Goal: Information Seeking & Learning: Learn about a topic

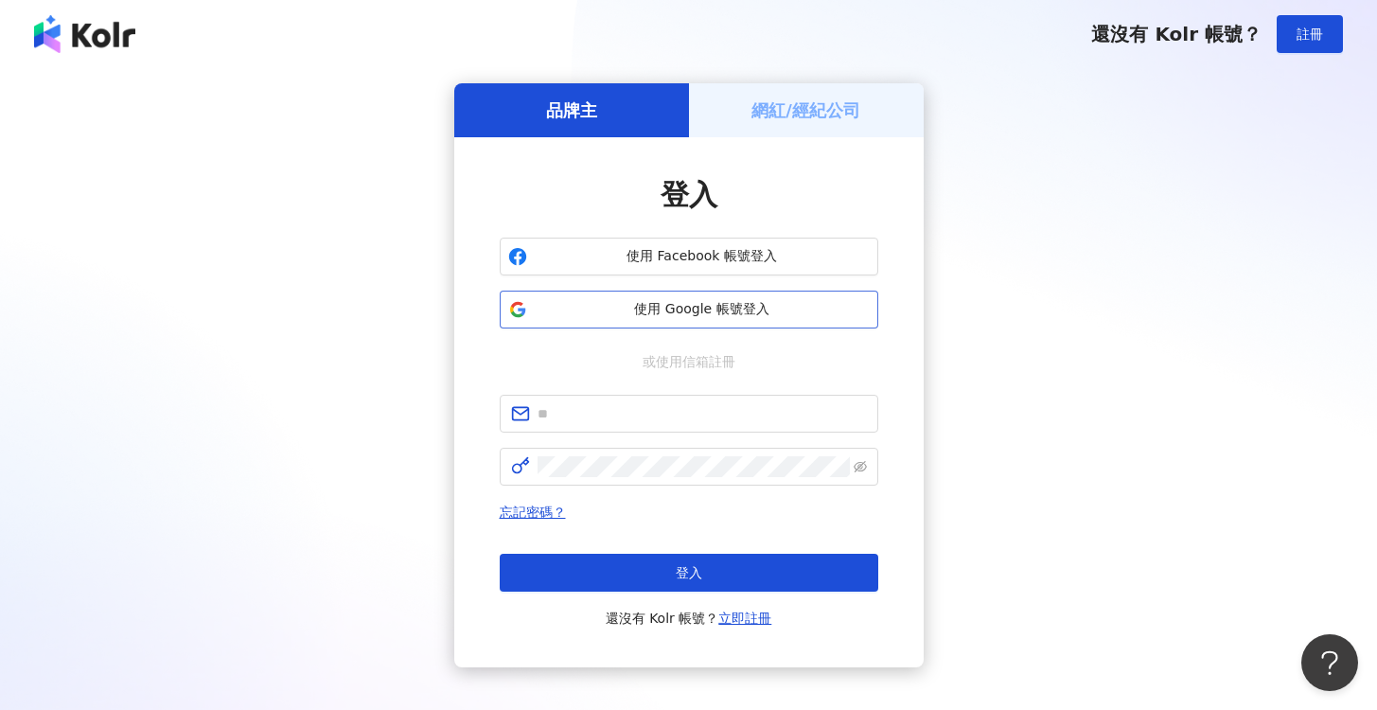
click at [740, 315] on span "使用 Google 帳號登入" at bounding box center [702, 309] width 335 height 19
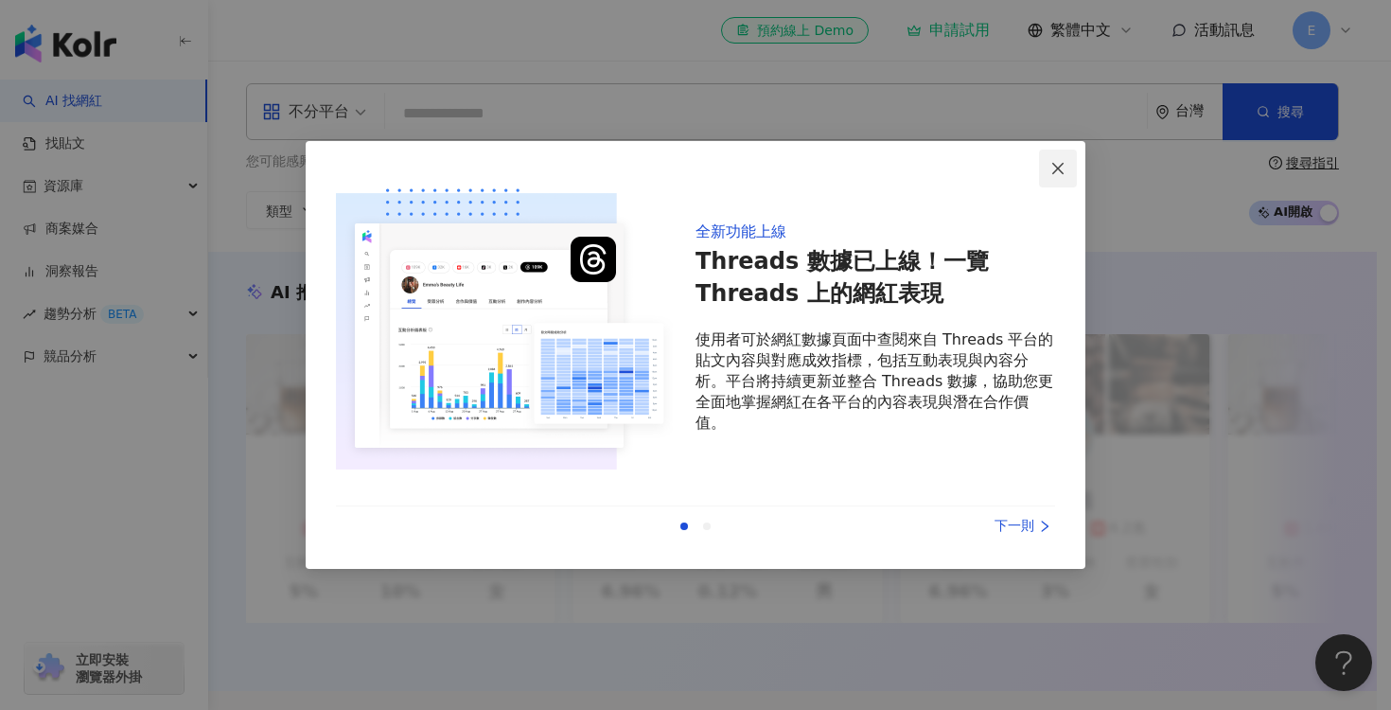
click at [1059, 164] on icon "close" at bounding box center [1057, 168] width 15 height 15
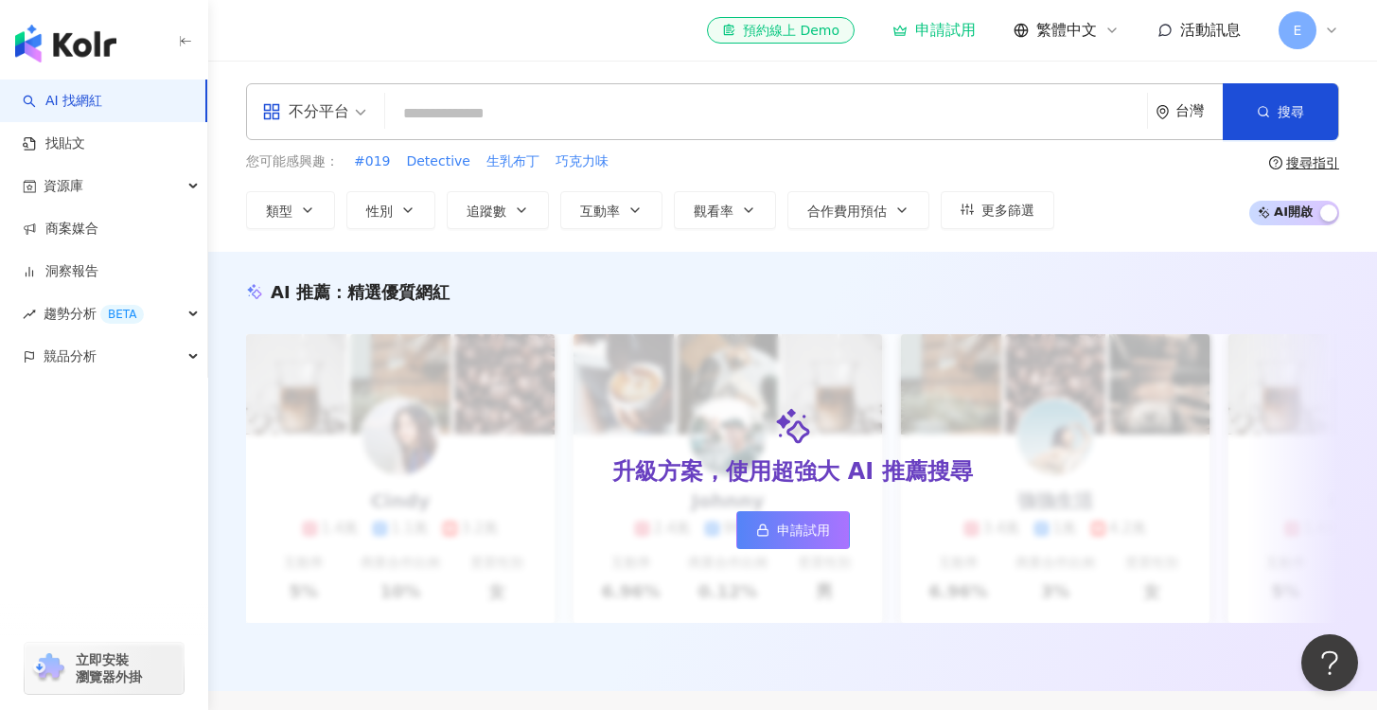
click at [446, 120] on input "search" at bounding box center [766, 114] width 746 height 36
click at [83, 147] on link "找貼文" at bounding box center [54, 143] width 62 height 19
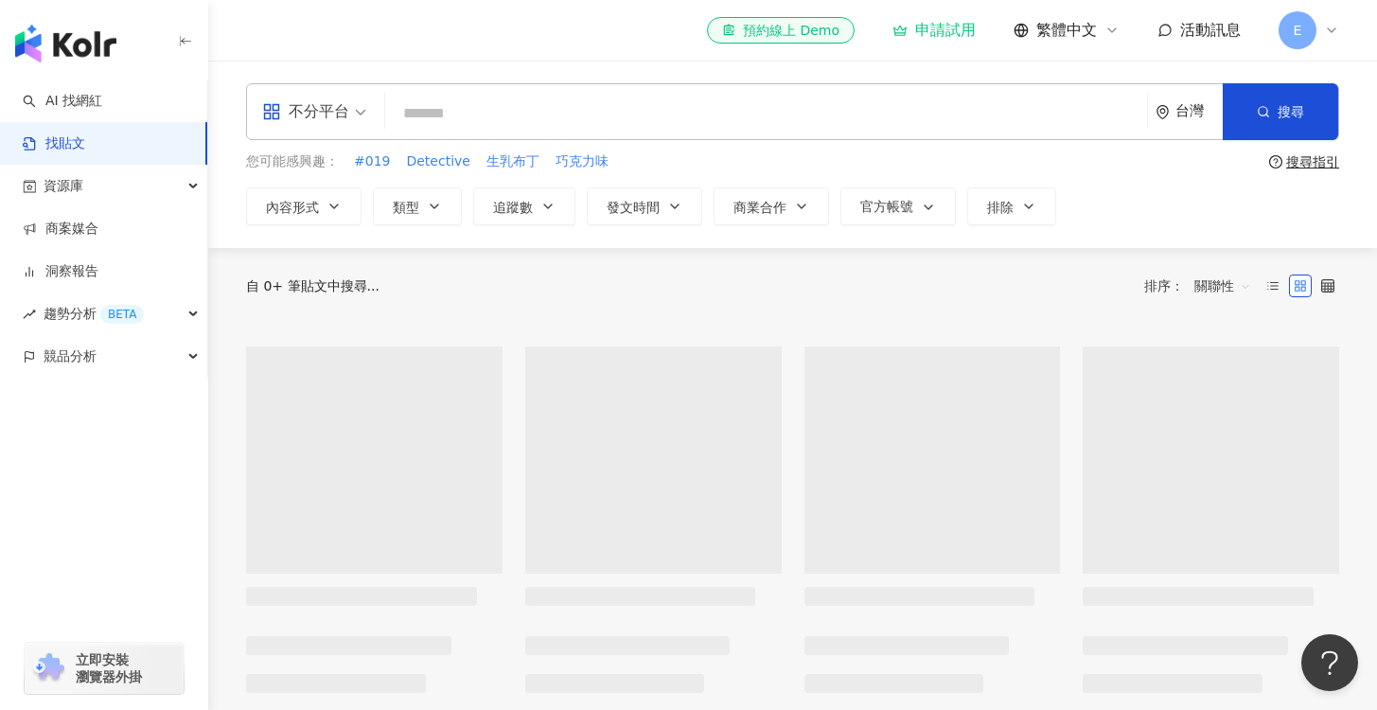
click at [479, 110] on input "search" at bounding box center [766, 113] width 746 height 41
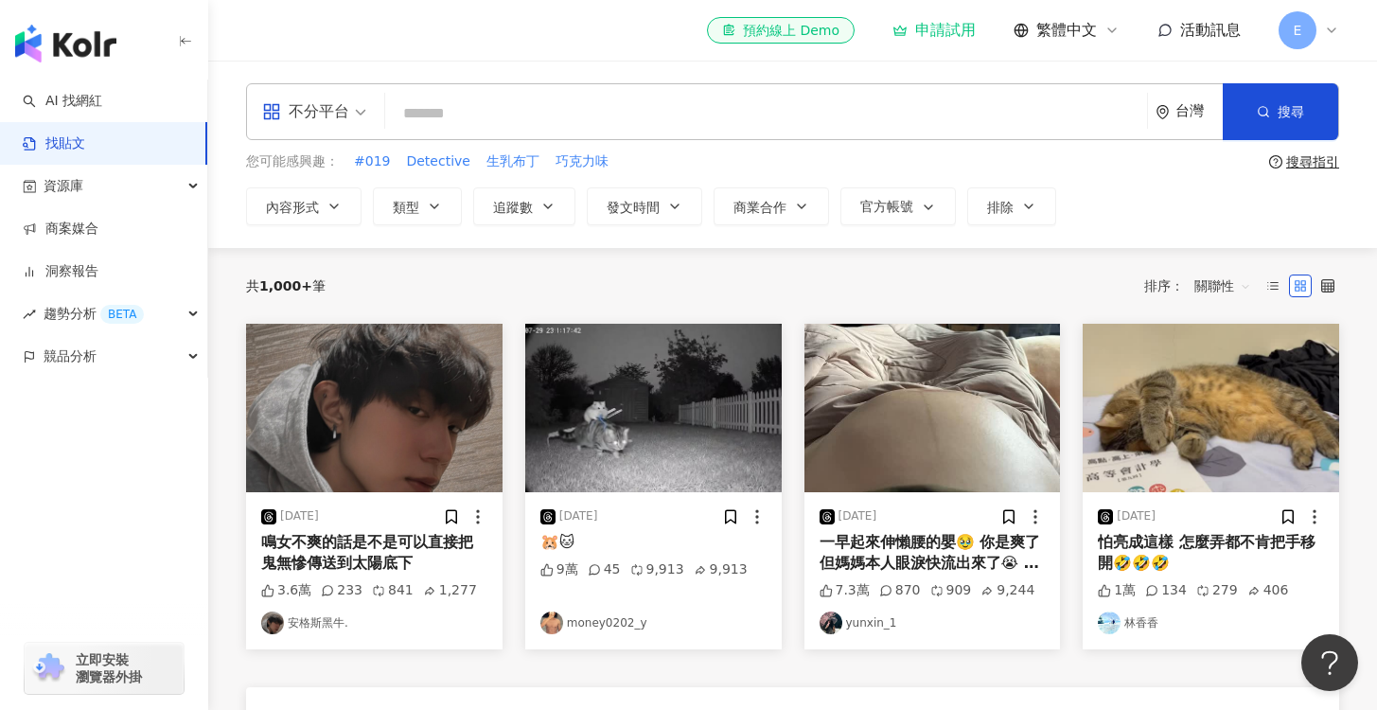
scroll to position [10, 0]
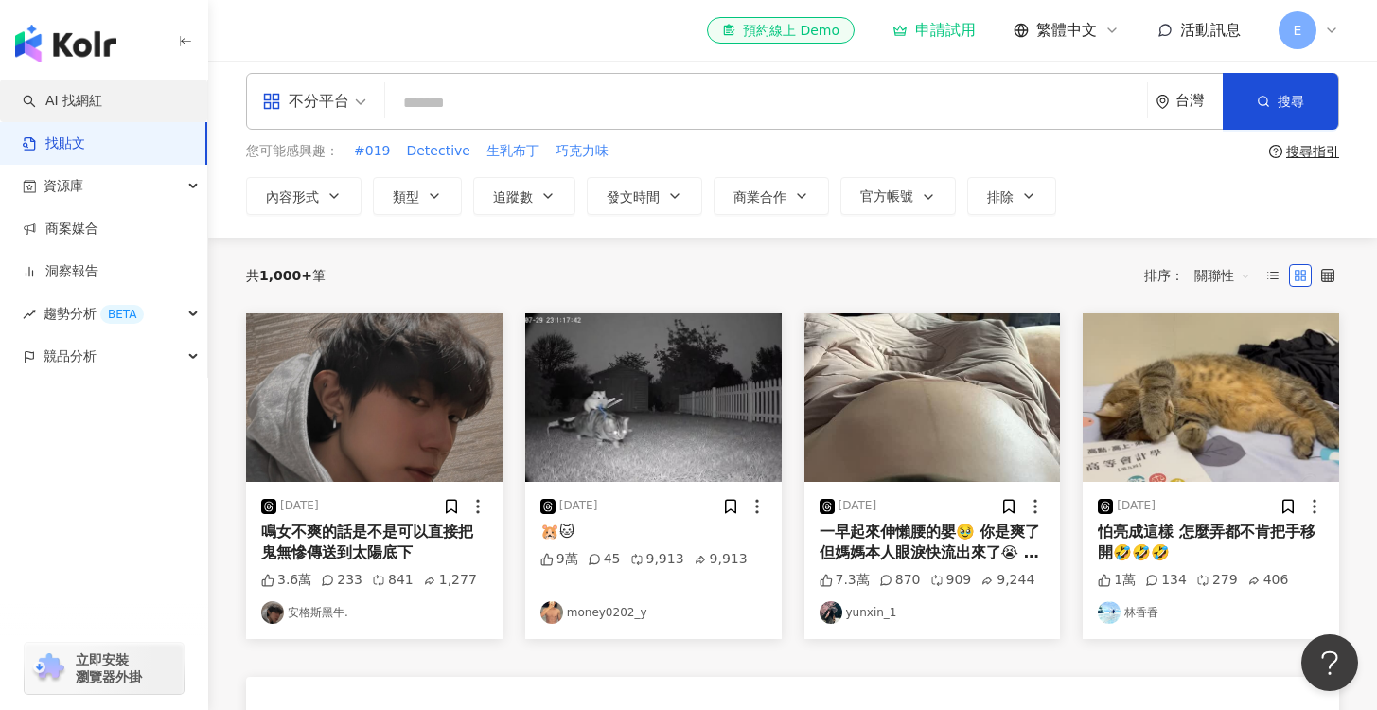
click at [102, 109] on link "AI 找網紅" at bounding box center [62, 101] width 79 height 19
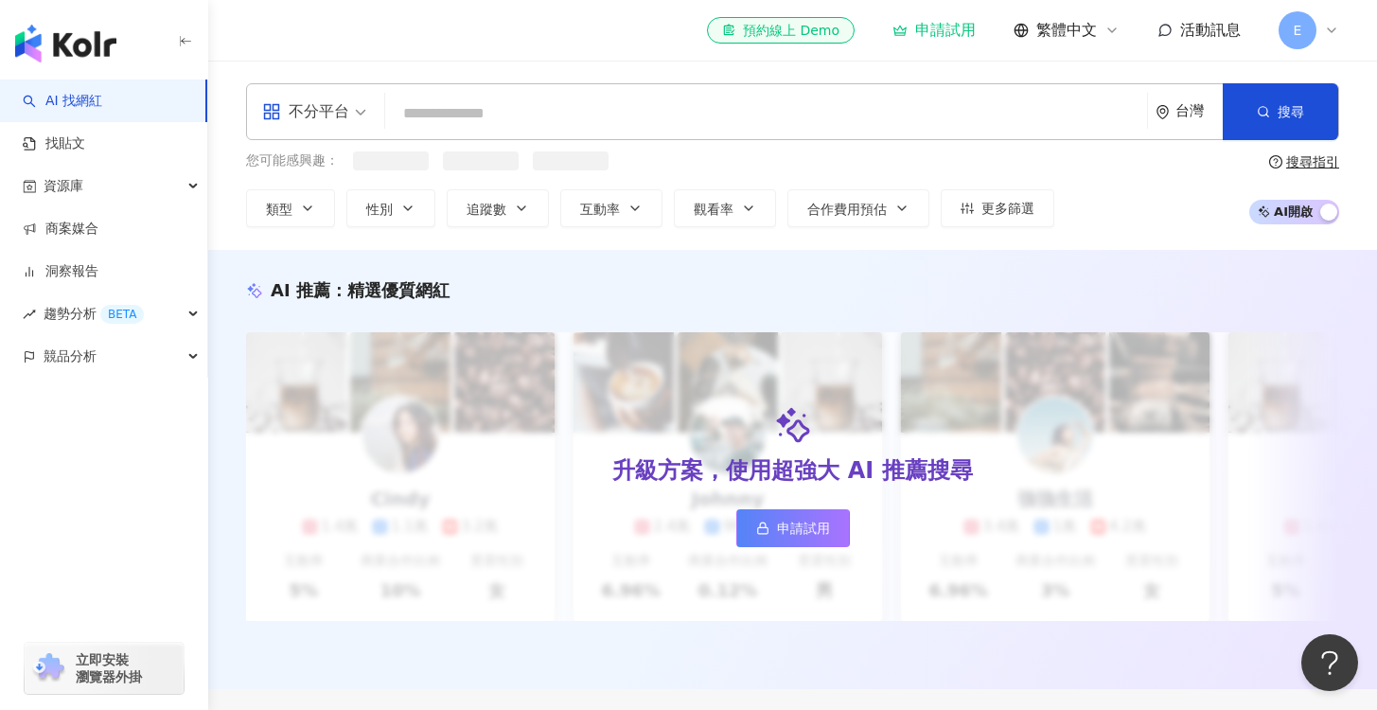
click at [450, 112] on input "search" at bounding box center [766, 114] width 746 height 36
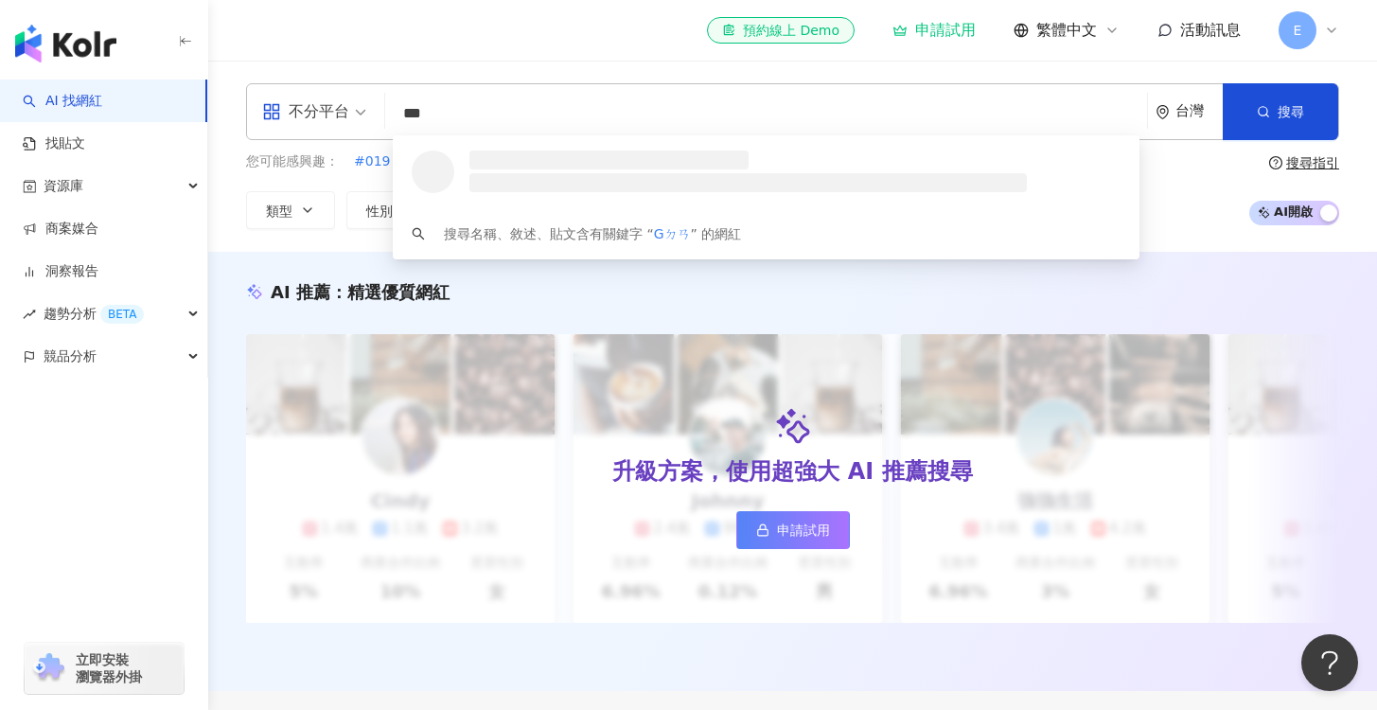
type input "**"
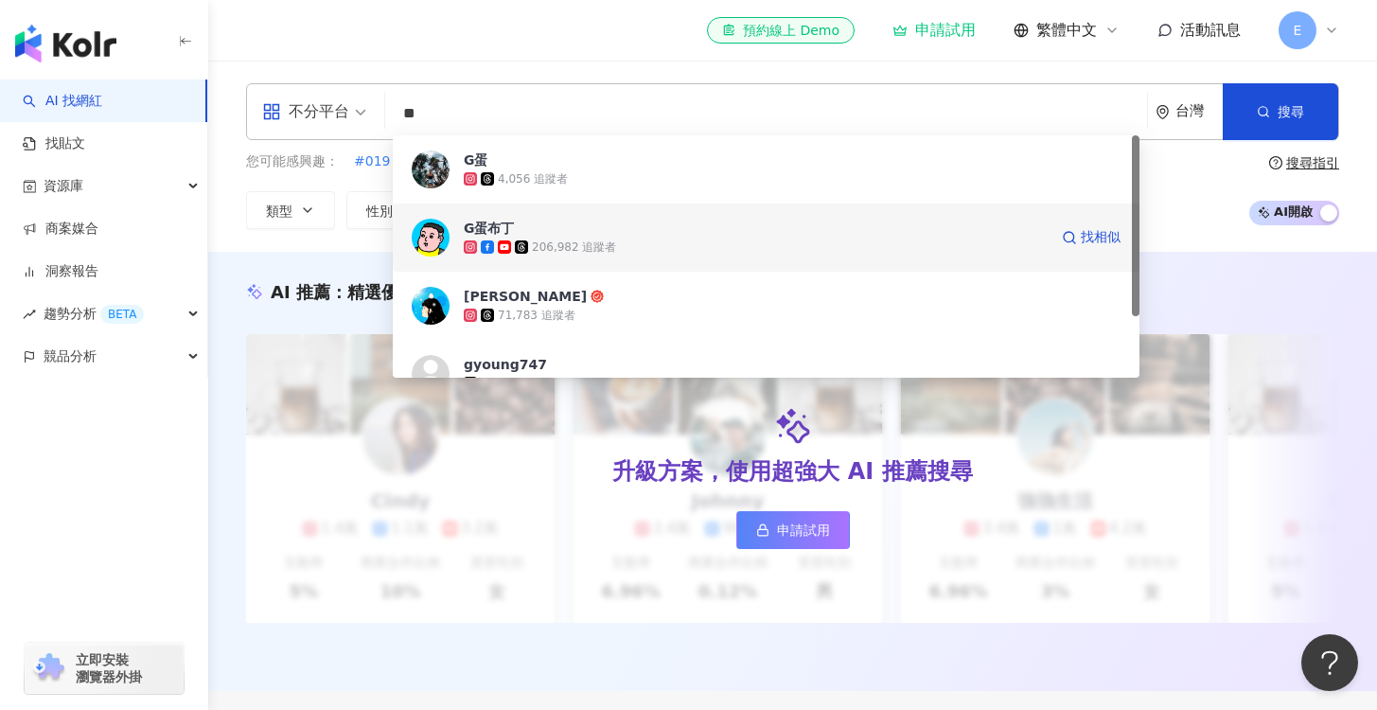
click at [533, 224] on span "G蛋布丁" at bounding box center [756, 228] width 584 height 19
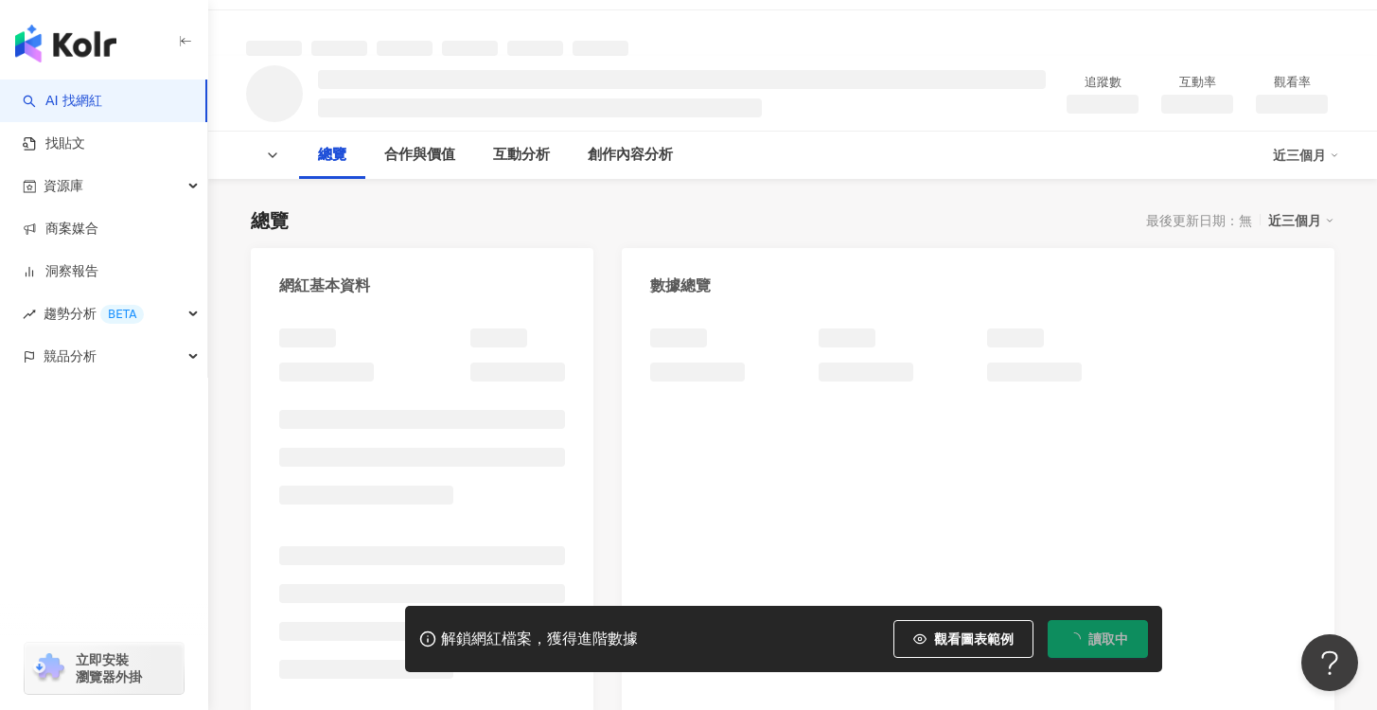
scroll to position [67, 0]
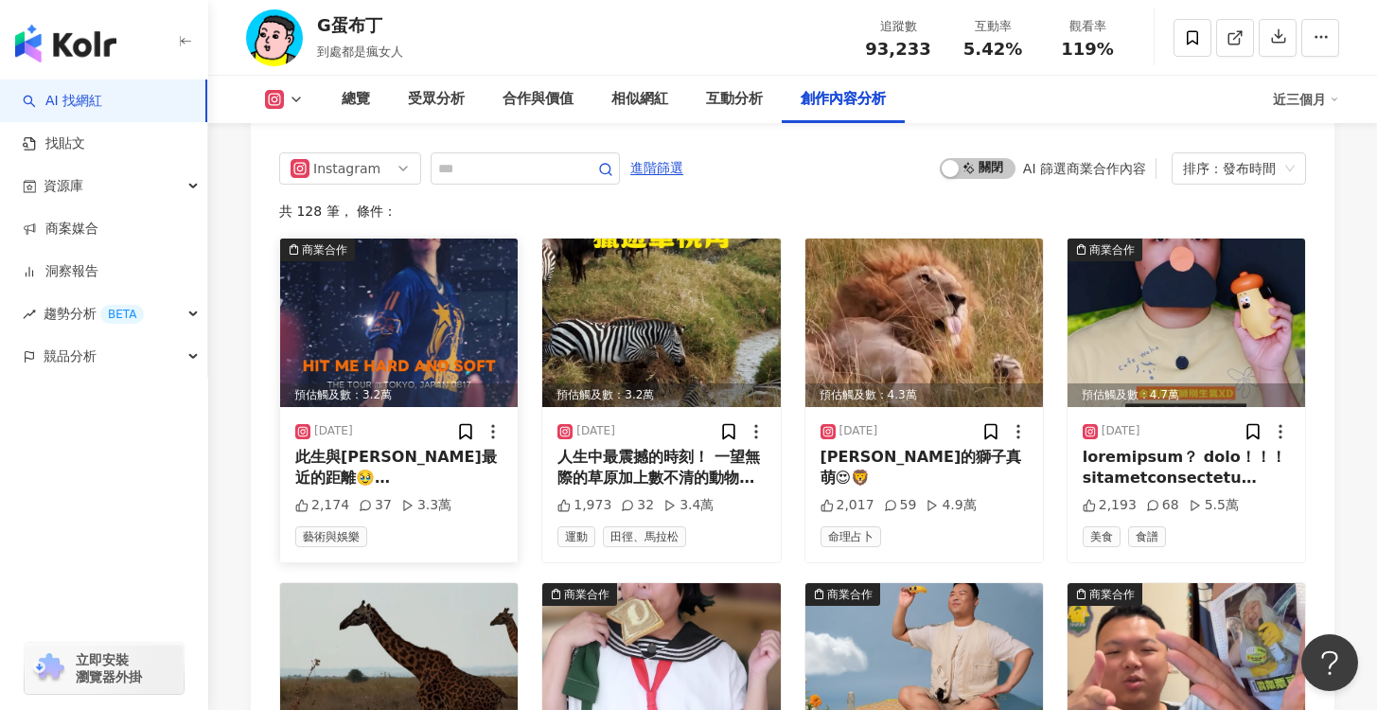
scroll to position [5928, 0]
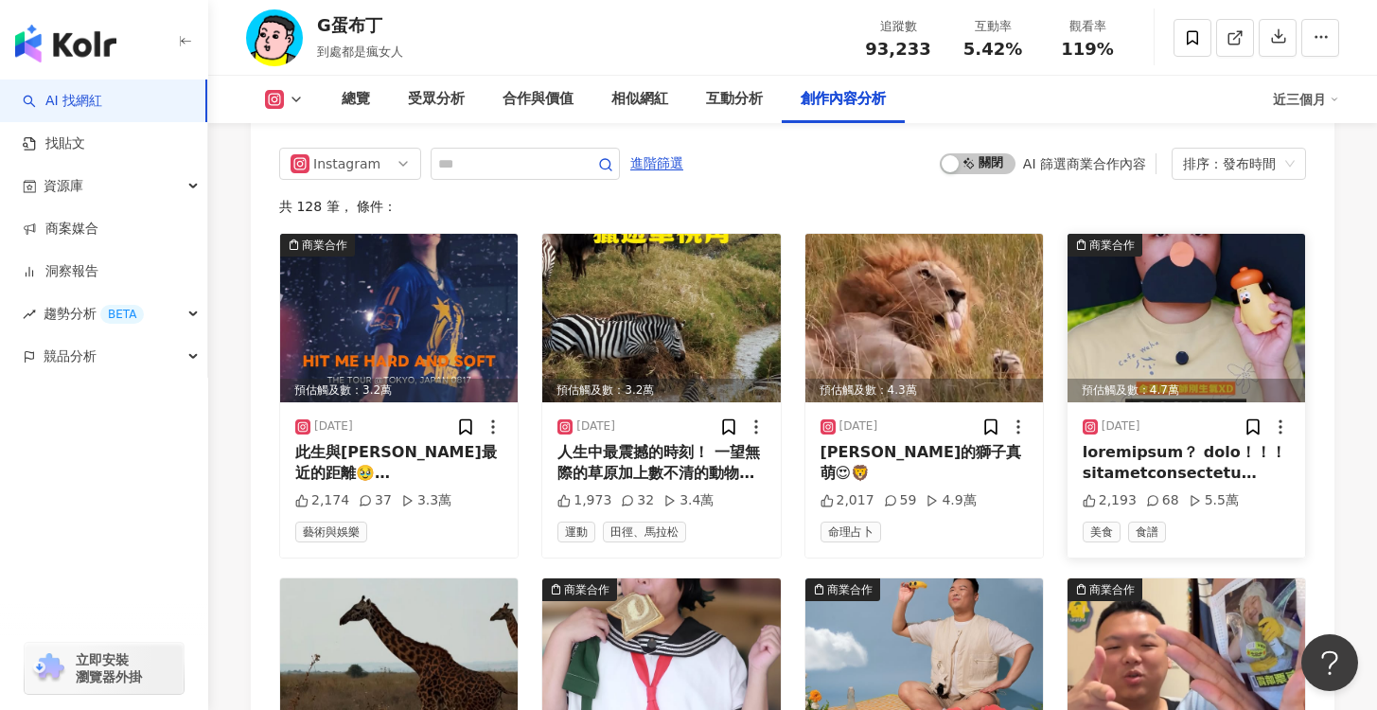
click at [1162, 442] on div at bounding box center [1185, 463] width 207 height 43
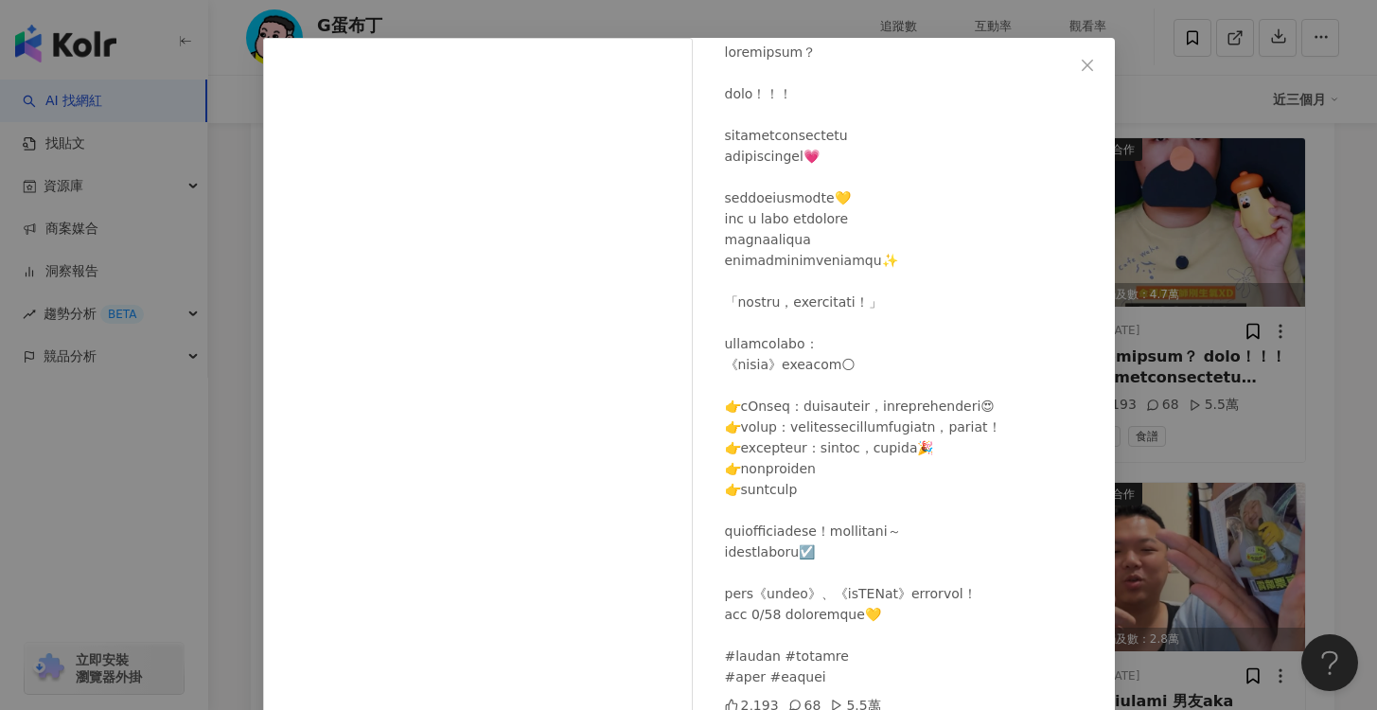
scroll to position [0, 0]
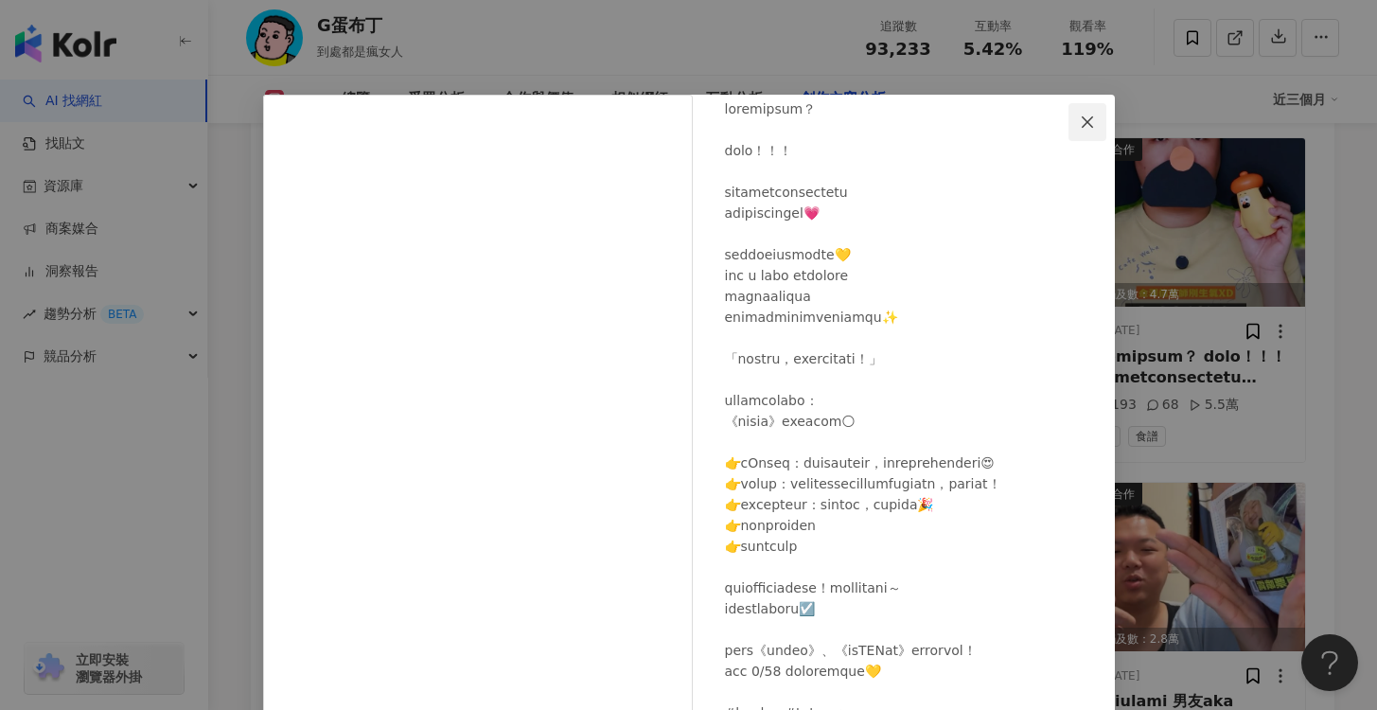
click at [1069, 114] on span "Close" at bounding box center [1087, 121] width 38 height 15
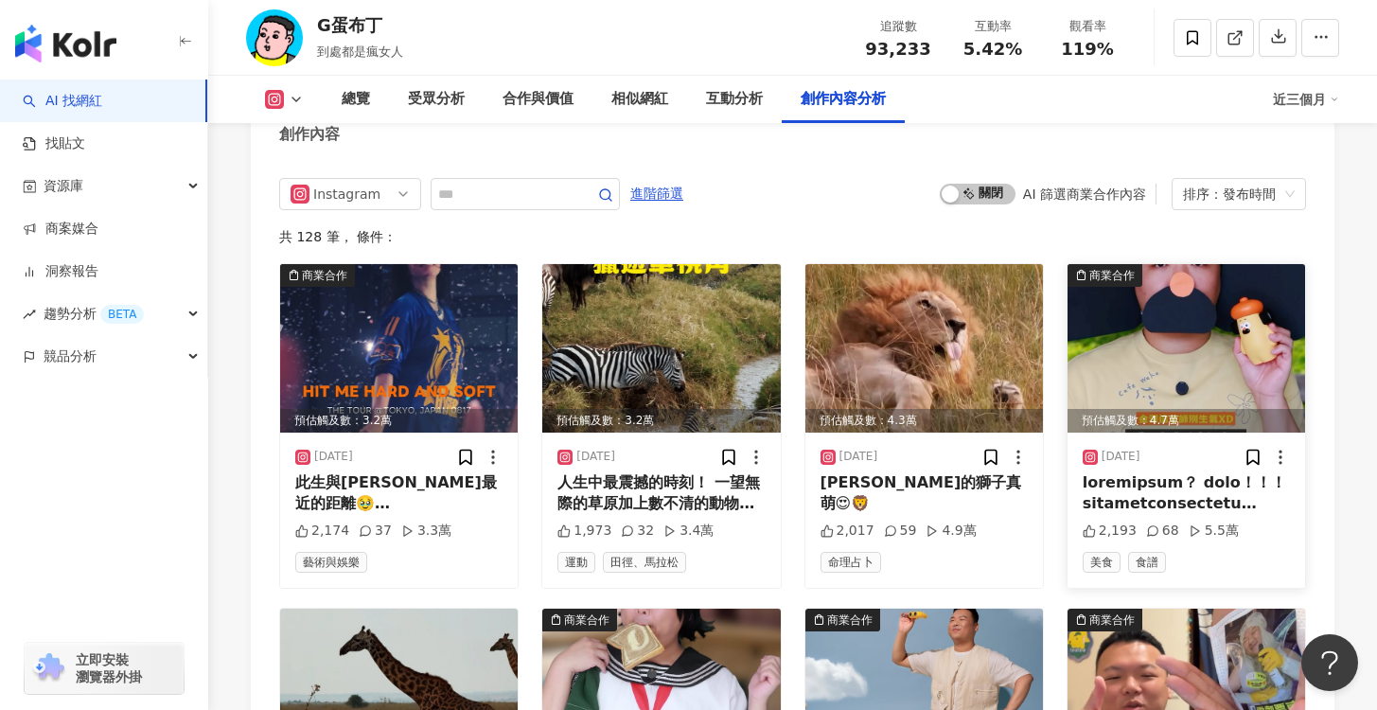
scroll to position [5831, 0]
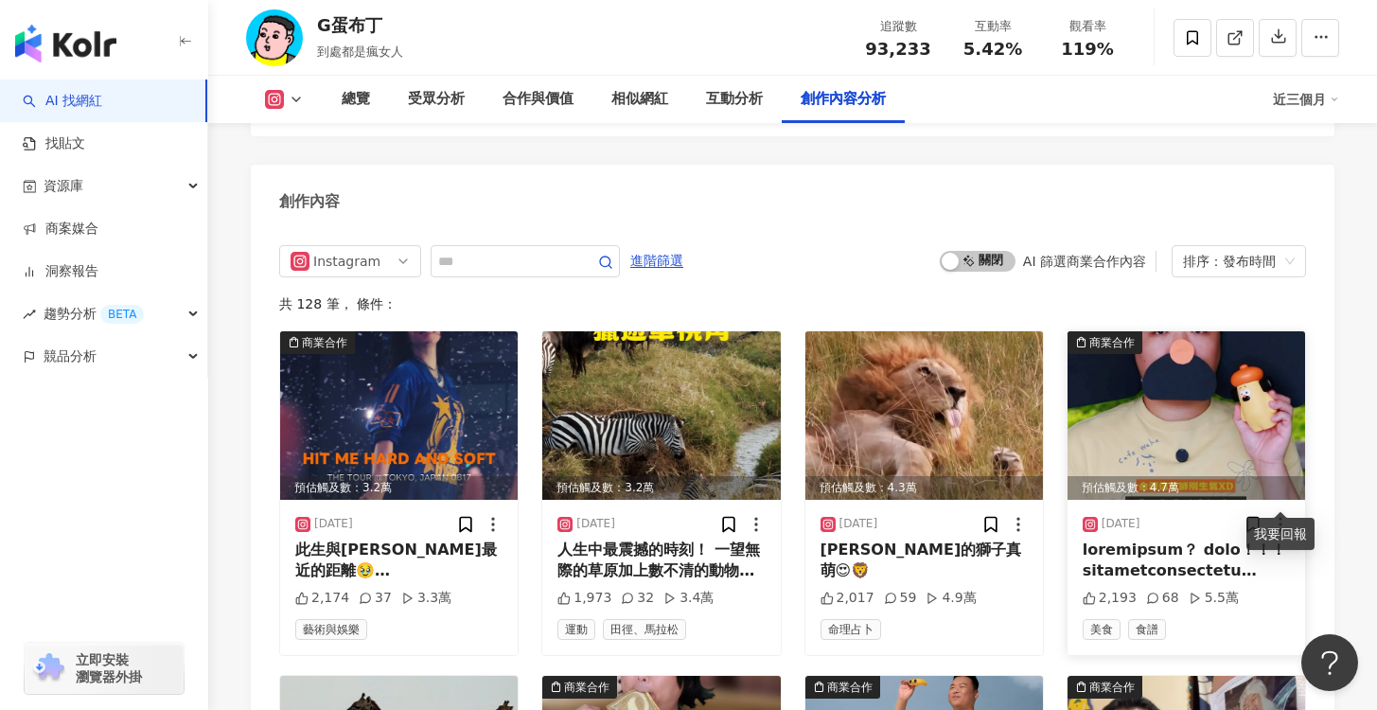
click at [1280, 515] on icon at bounding box center [1280, 524] width 19 height 19
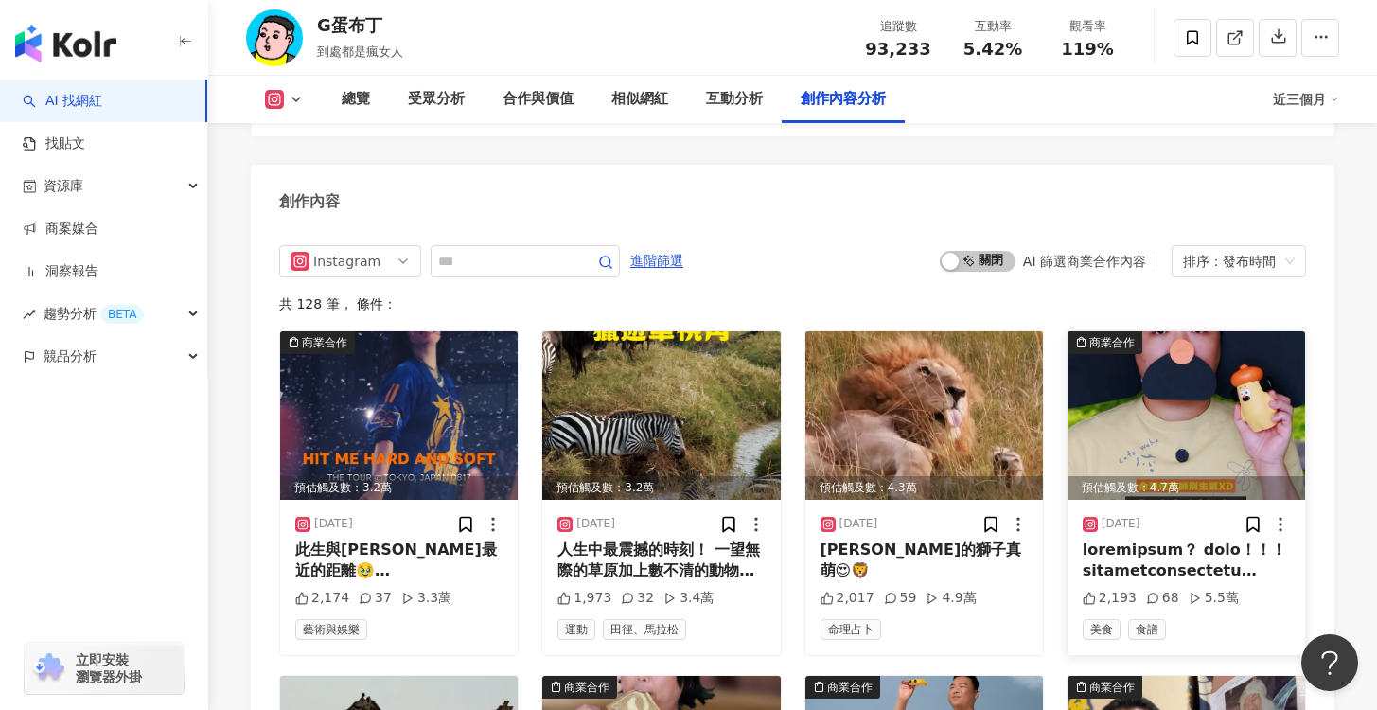
click at [1209, 549] on div at bounding box center [1185, 560] width 207 height 43
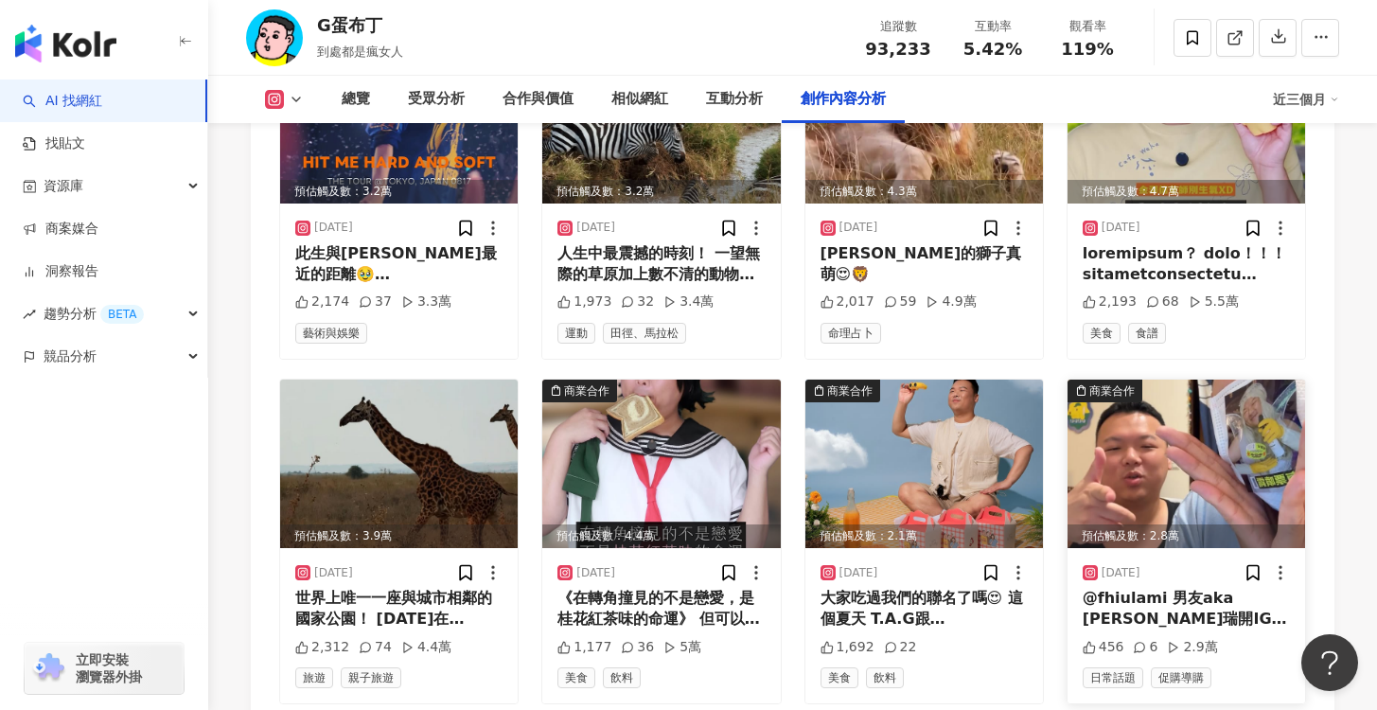
scroll to position [6125, 0]
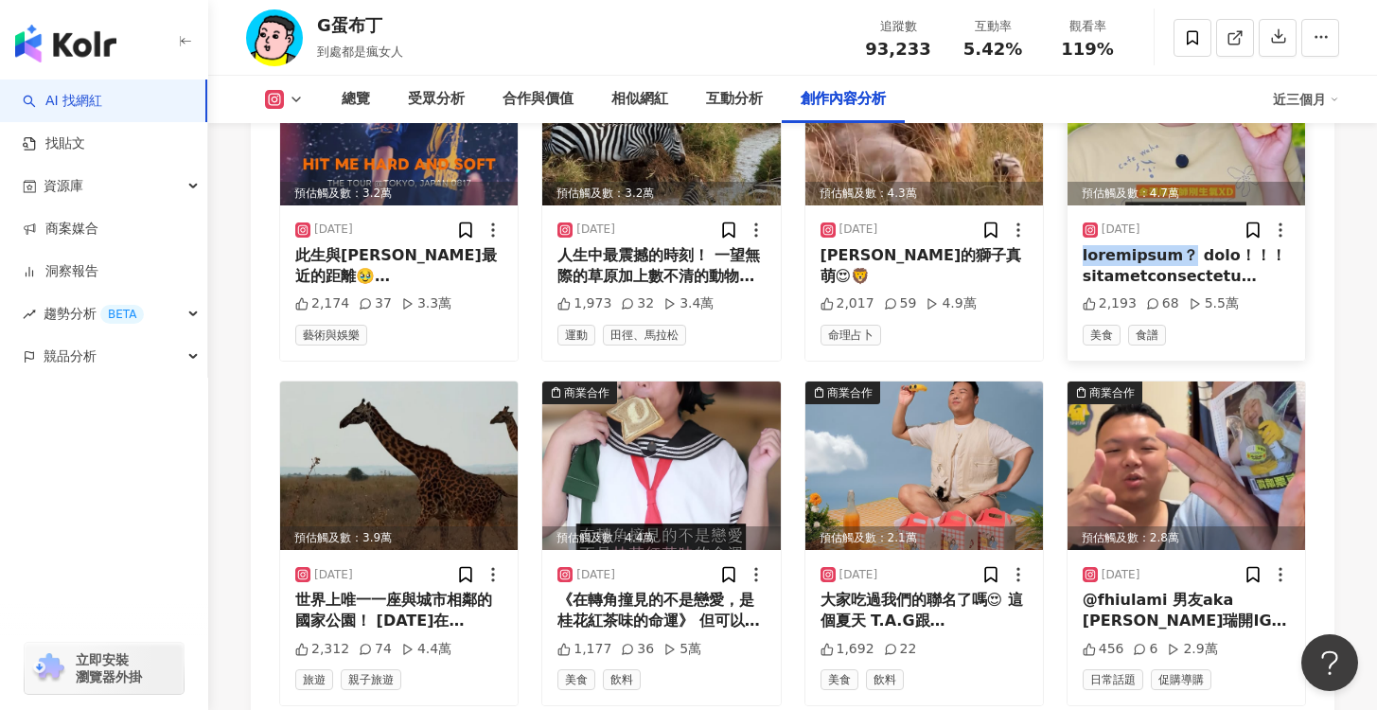
drag, startPoint x: 1079, startPoint y: 227, endPoint x: 1248, endPoint y: 231, distance: 169.4
click at [1248, 231] on div "2025/8/12 2,193 68 5.5萬 美食 食譜" at bounding box center [1185, 282] width 237 height 155
copy div "稱讚可愛是一種客套嗎？"
click at [84, 142] on link "找貼文" at bounding box center [54, 143] width 62 height 19
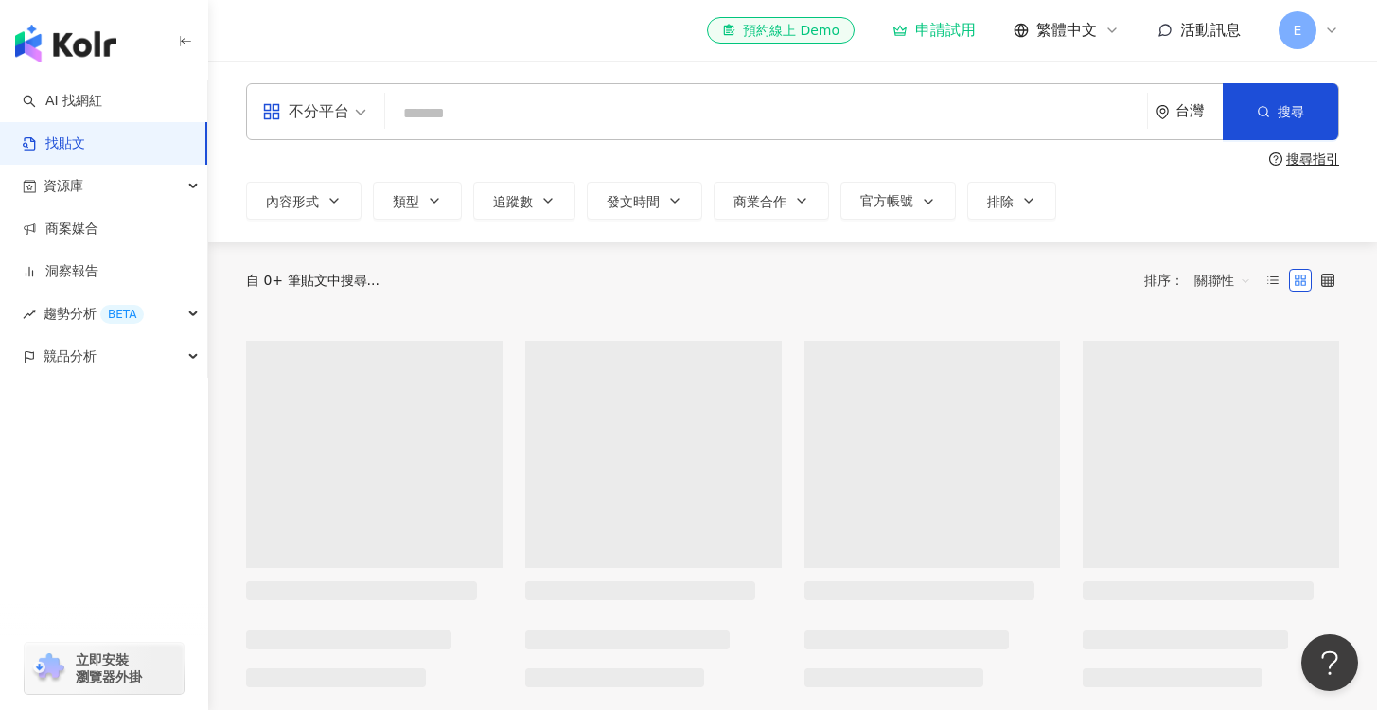
click at [462, 115] on input "search" at bounding box center [766, 113] width 746 height 41
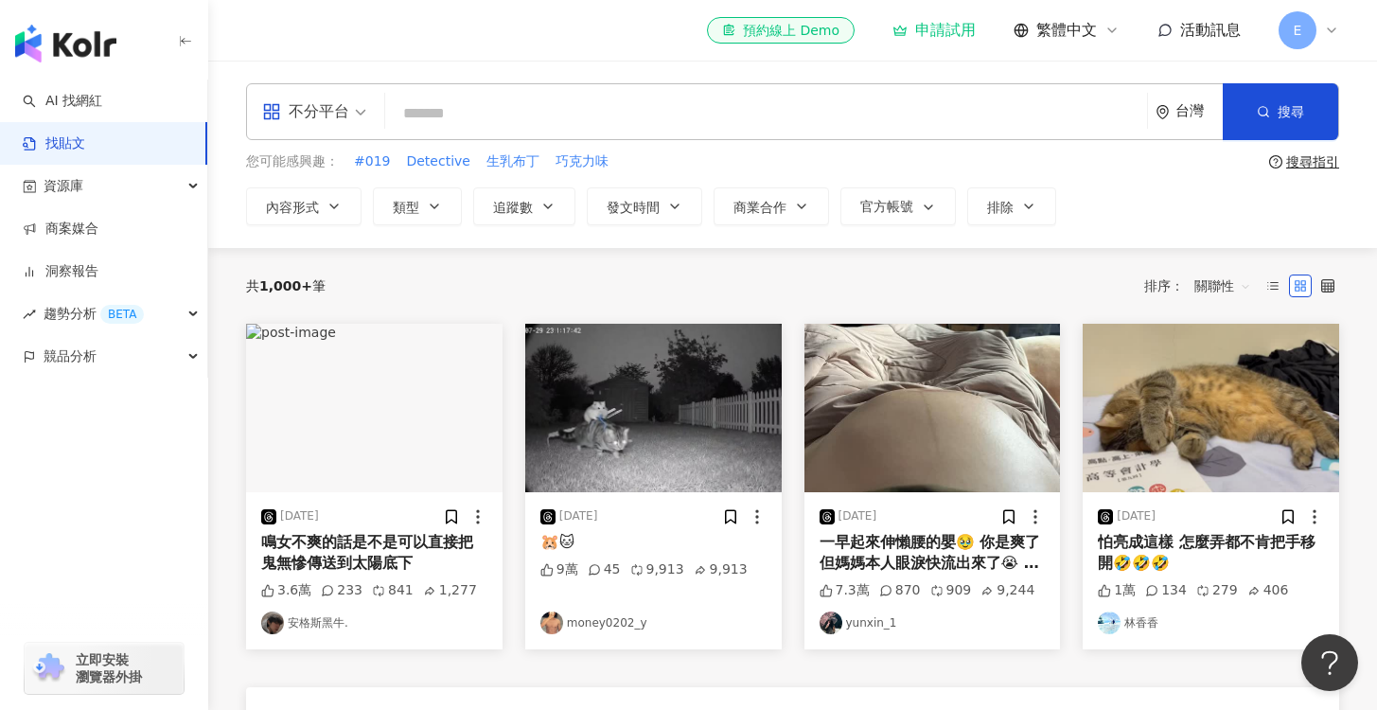
paste input "**********"
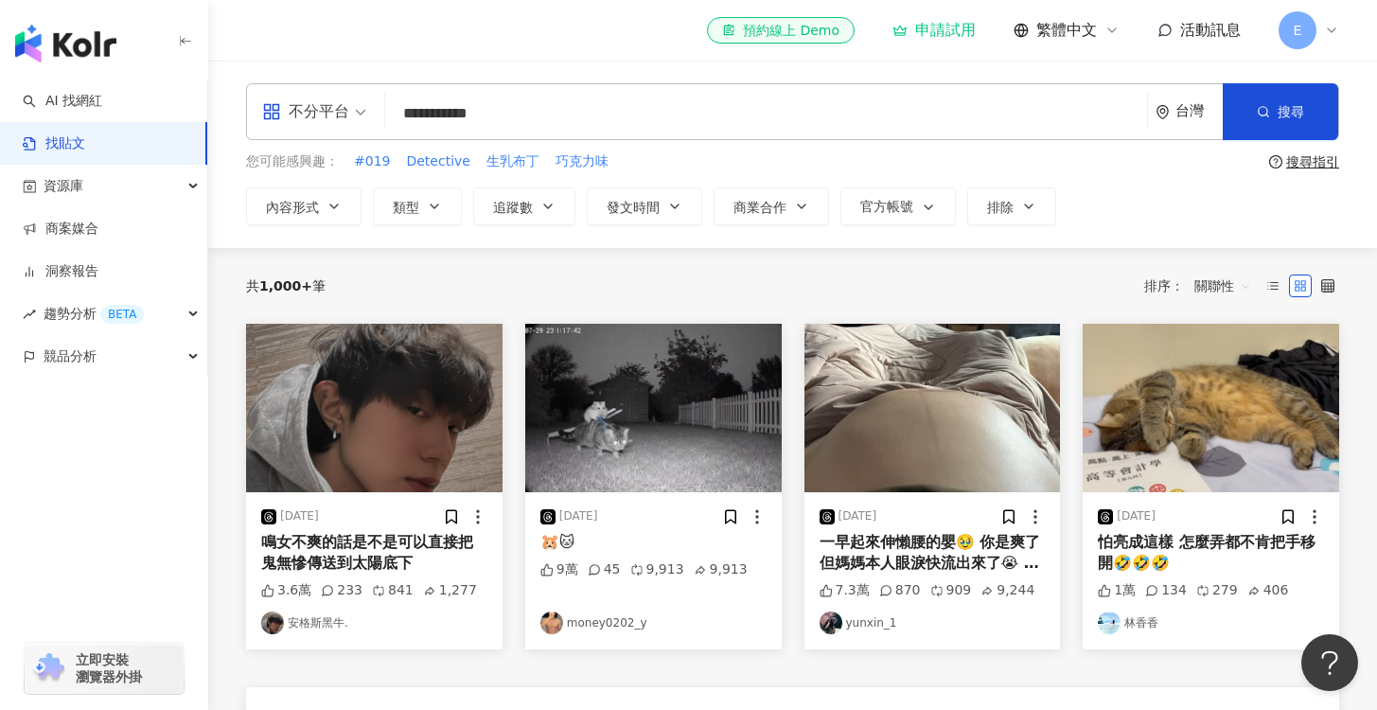
type input "**********"
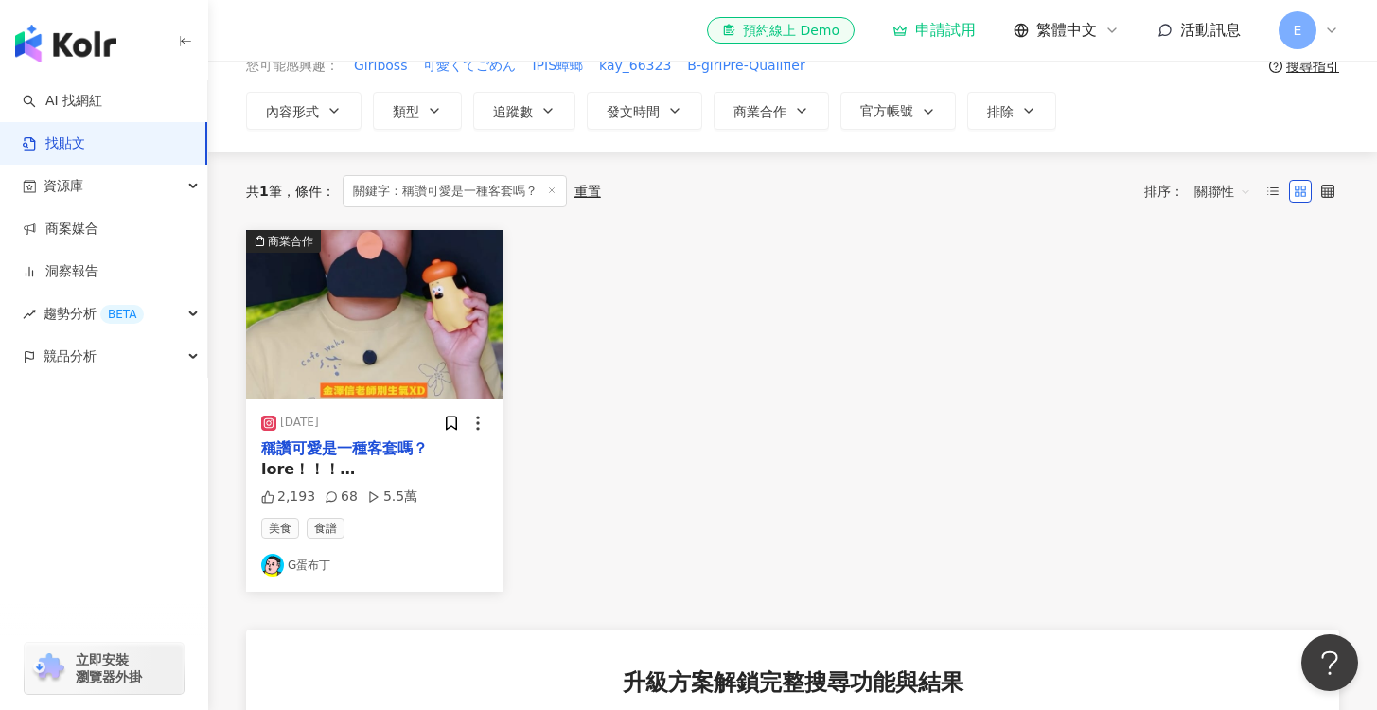
scroll to position [97, 0]
click at [425, 470] on span at bounding box center [373, 701] width 224 height 484
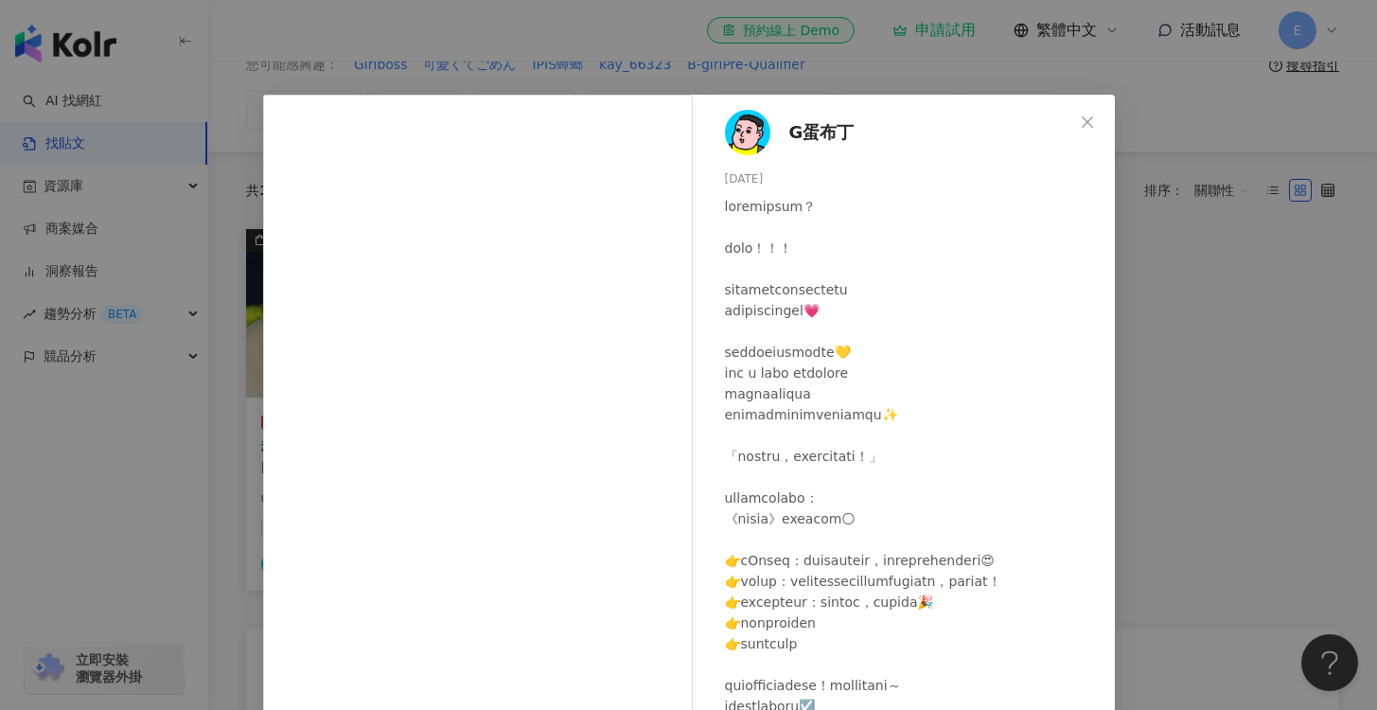
click at [1121, 395] on div "G蛋布丁 2025/8/12 2,193 68 5.5萬 查看原始貼文" at bounding box center [688, 355] width 1377 height 710
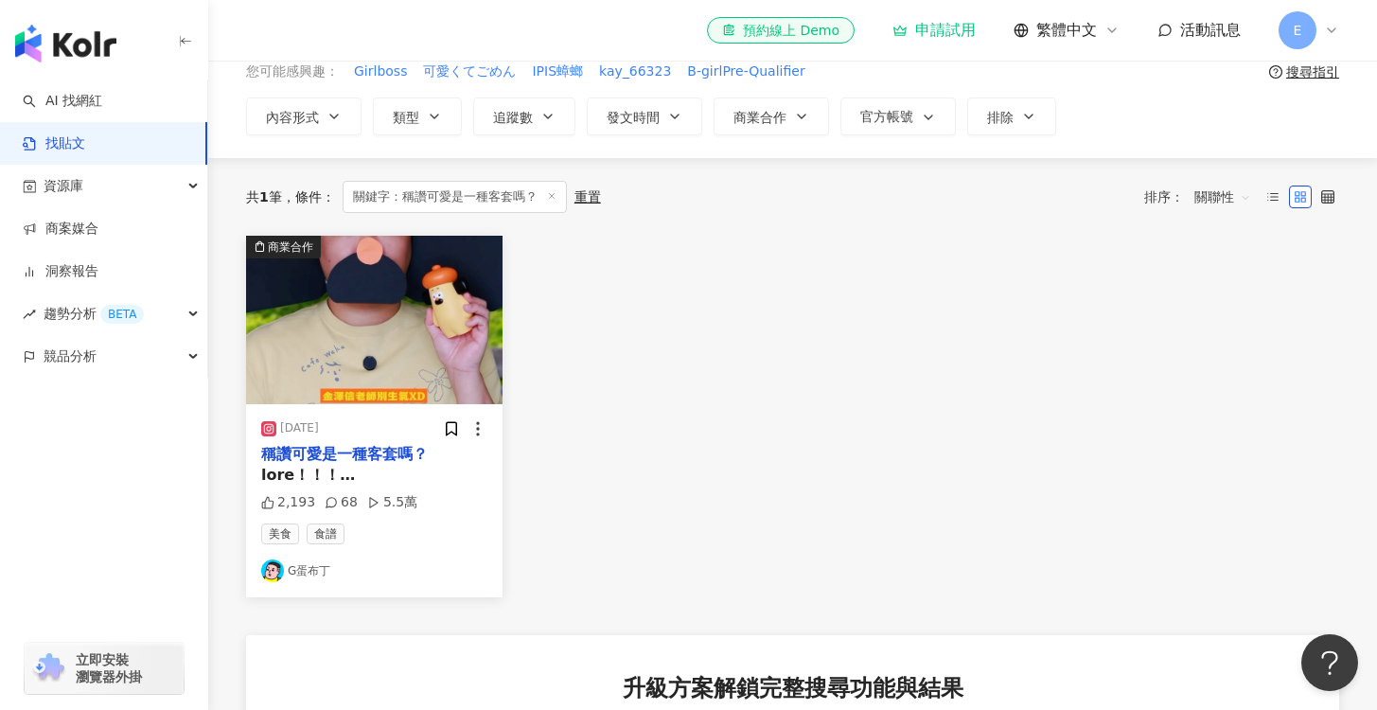
scroll to position [0, 0]
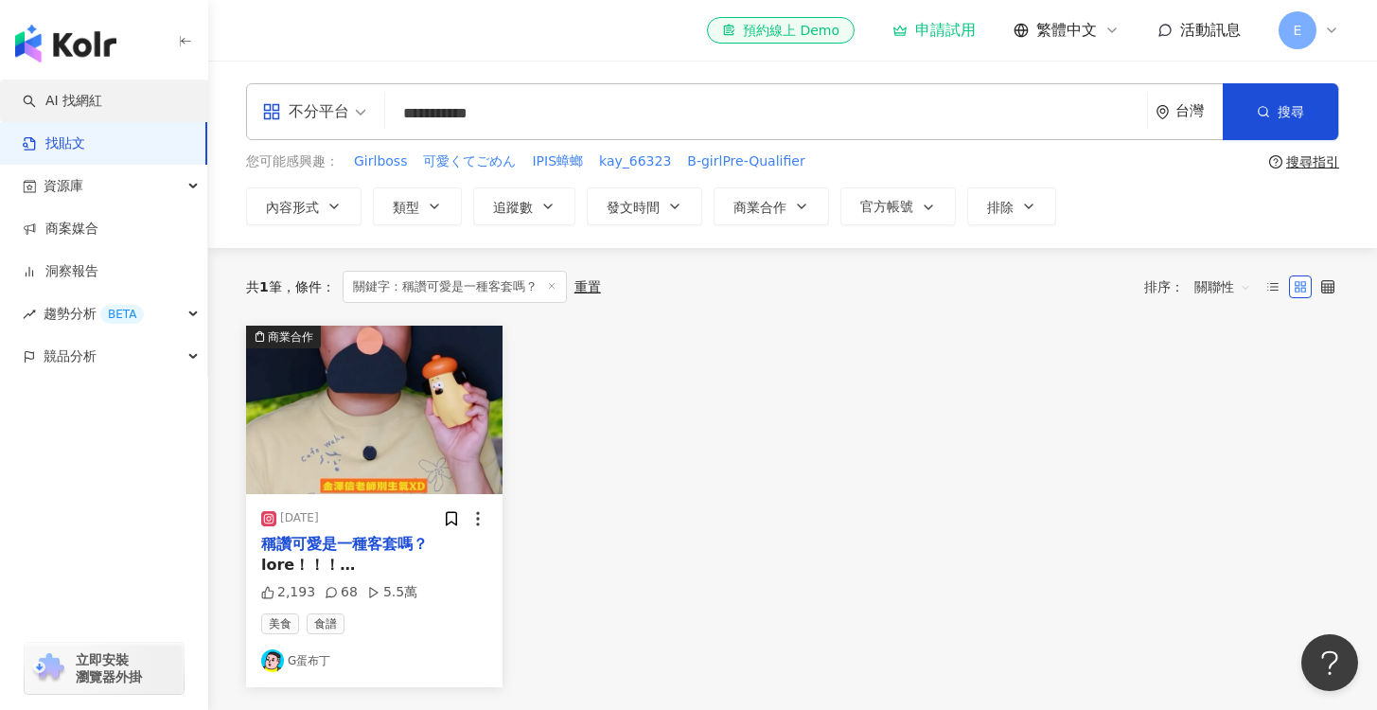
click at [78, 104] on link "AI 找網紅" at bounding box center [62, 101] width 79 height 19
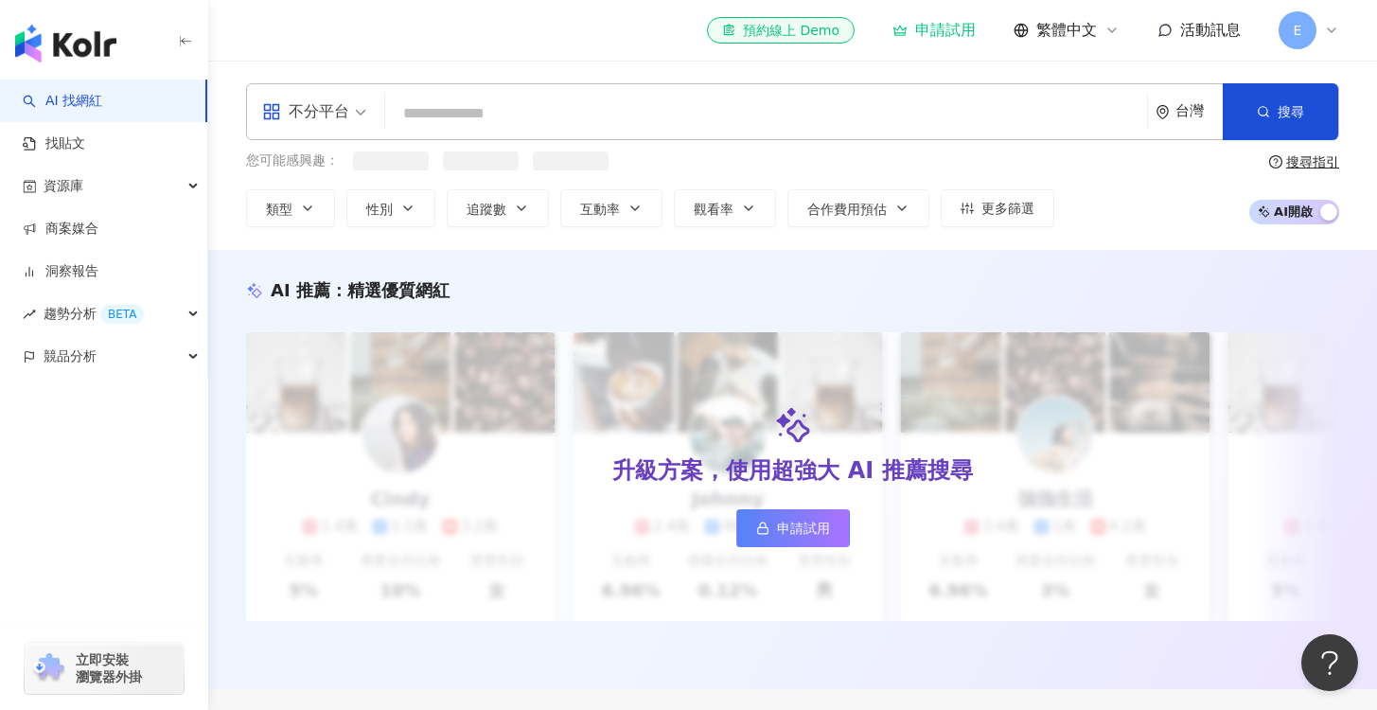
click at [478, 109] on input "search" at bounding box center [766, 114] width 746 height 36
type input "***"
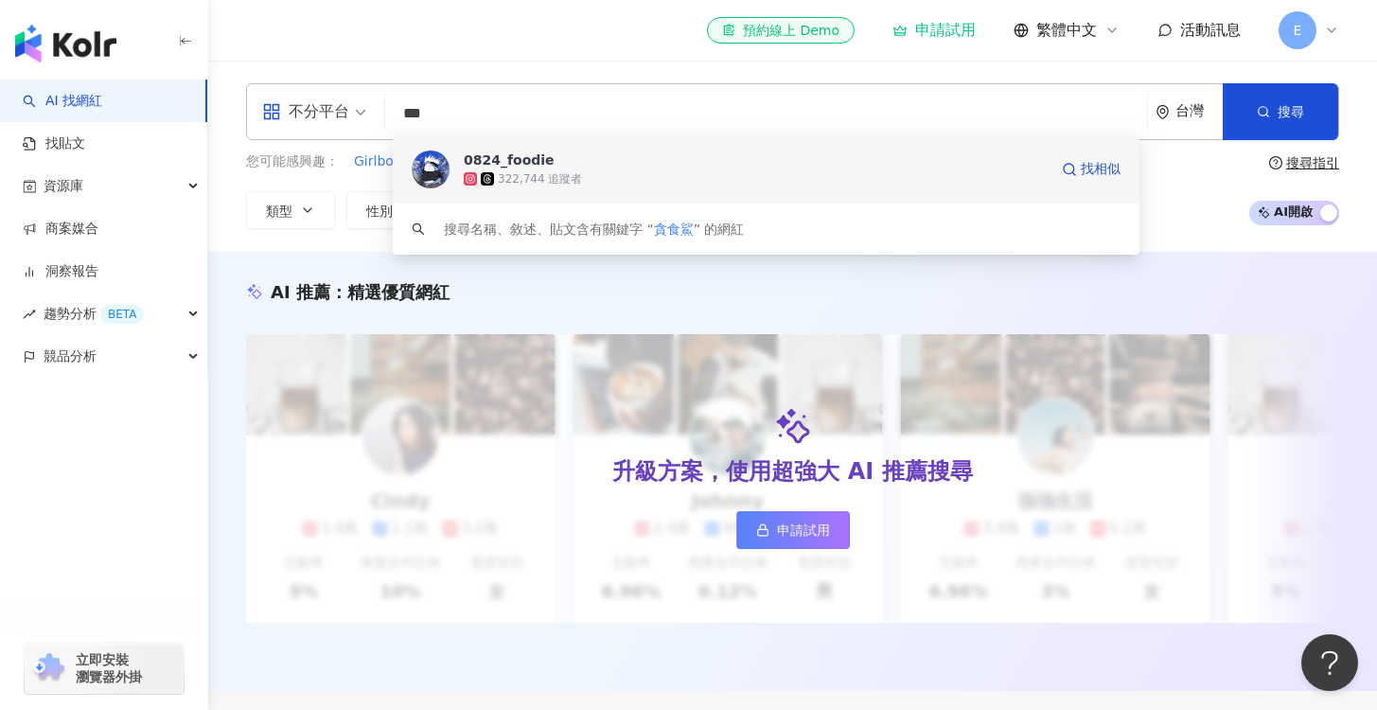
click at [560, 171] on div "322,744 追蹤者" at bounding box center [540, 179] width 84 height 16
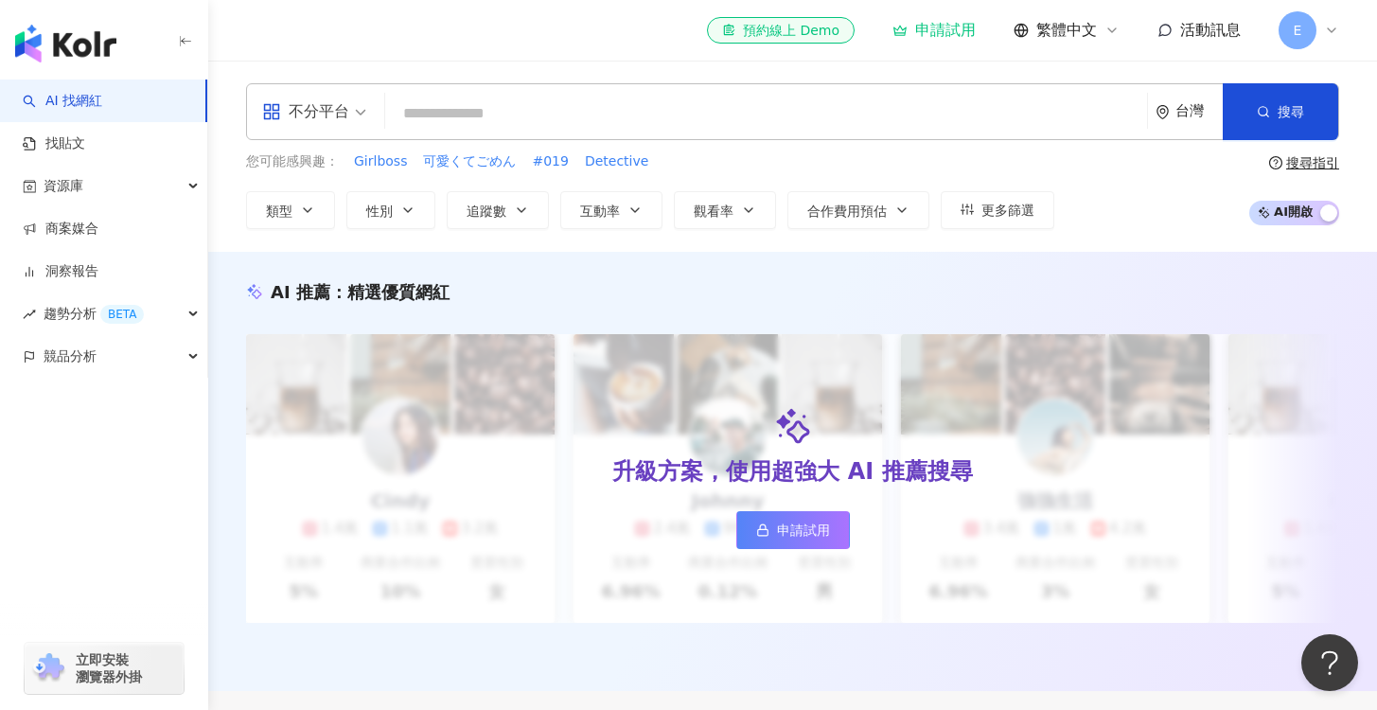
click at [740, 107] on input "search" at bounding box center [766, 114] width 746 height 36
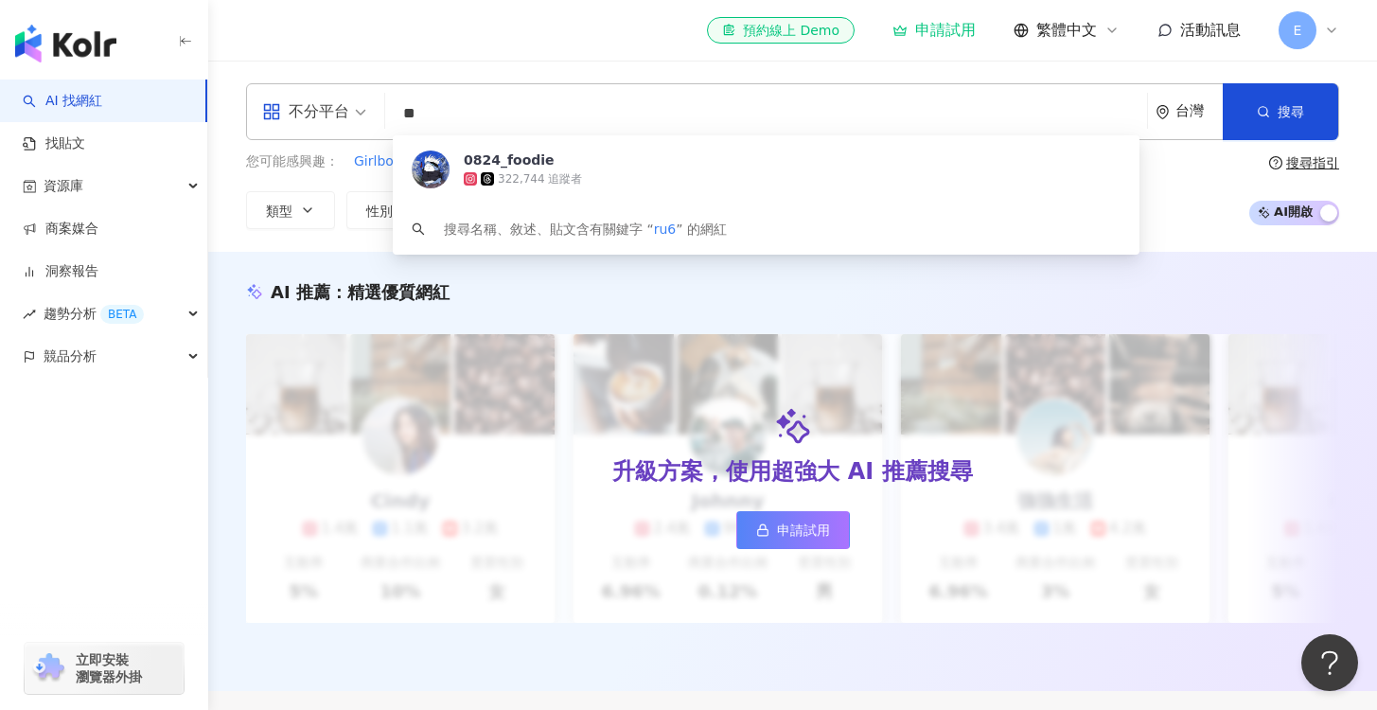
type input "*"
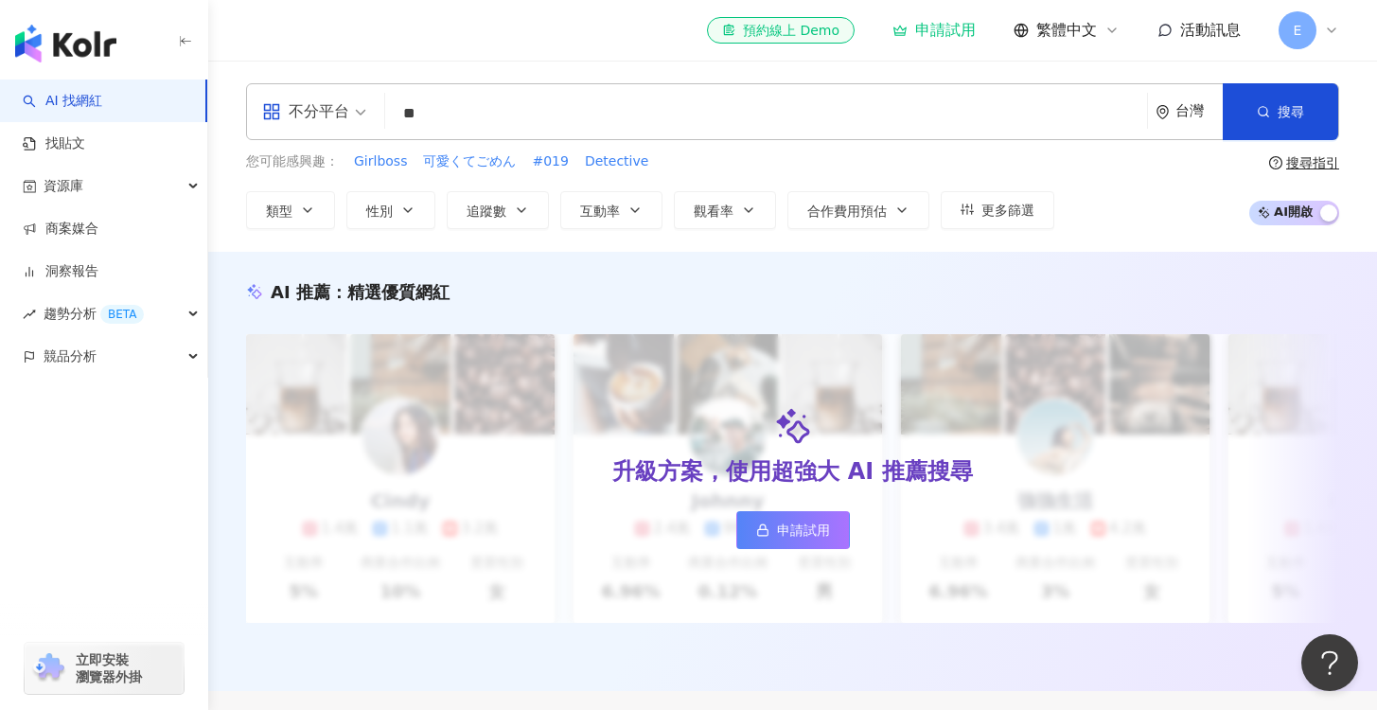
type input "*"
type input "***"
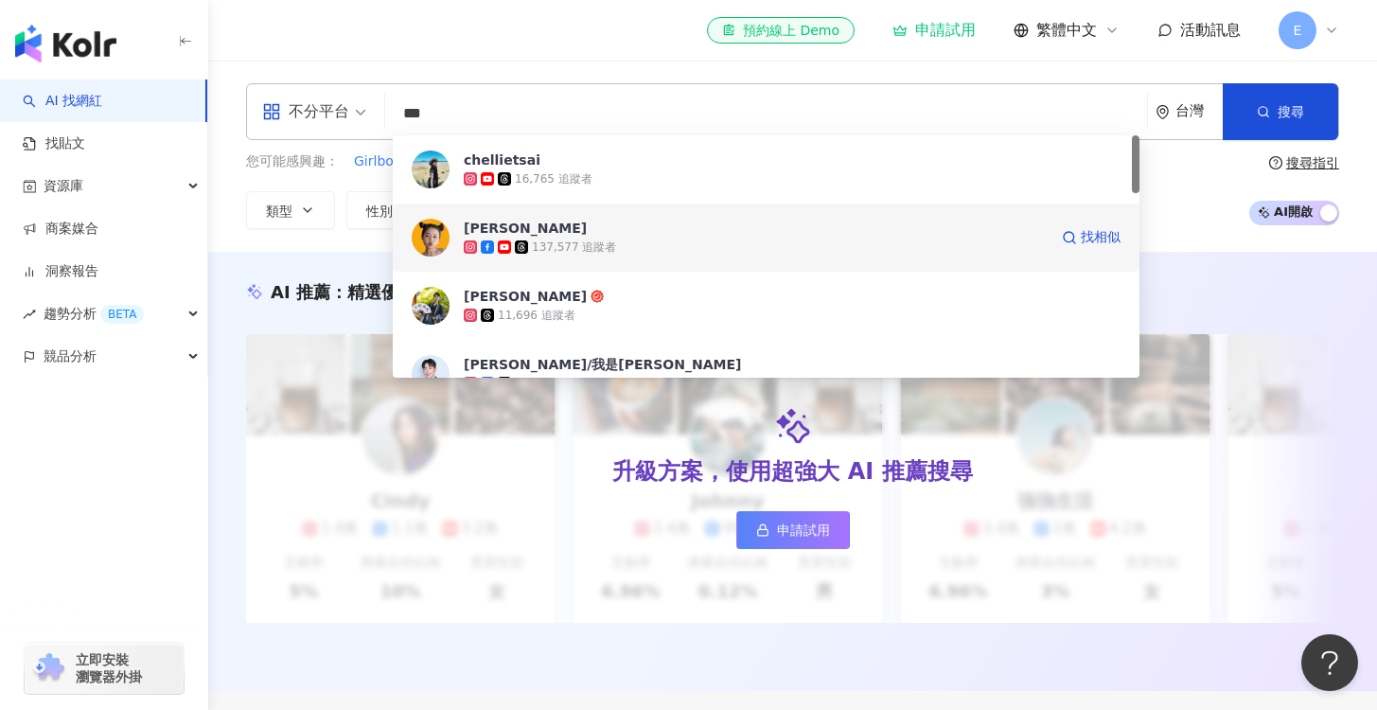
click at [551, 222] on span "[PERSON_NAME]" at bounding box center [756, 228] width 584 height 19
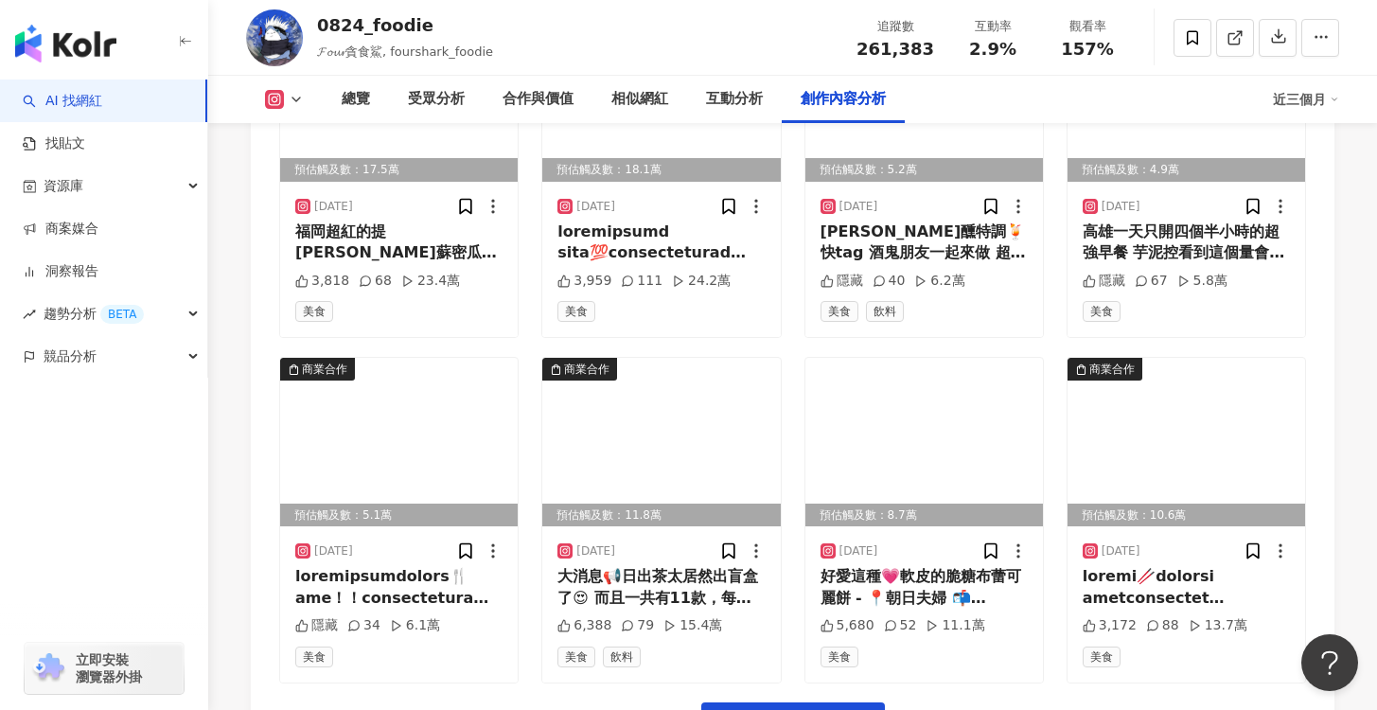
scroll to position [6546, 0]
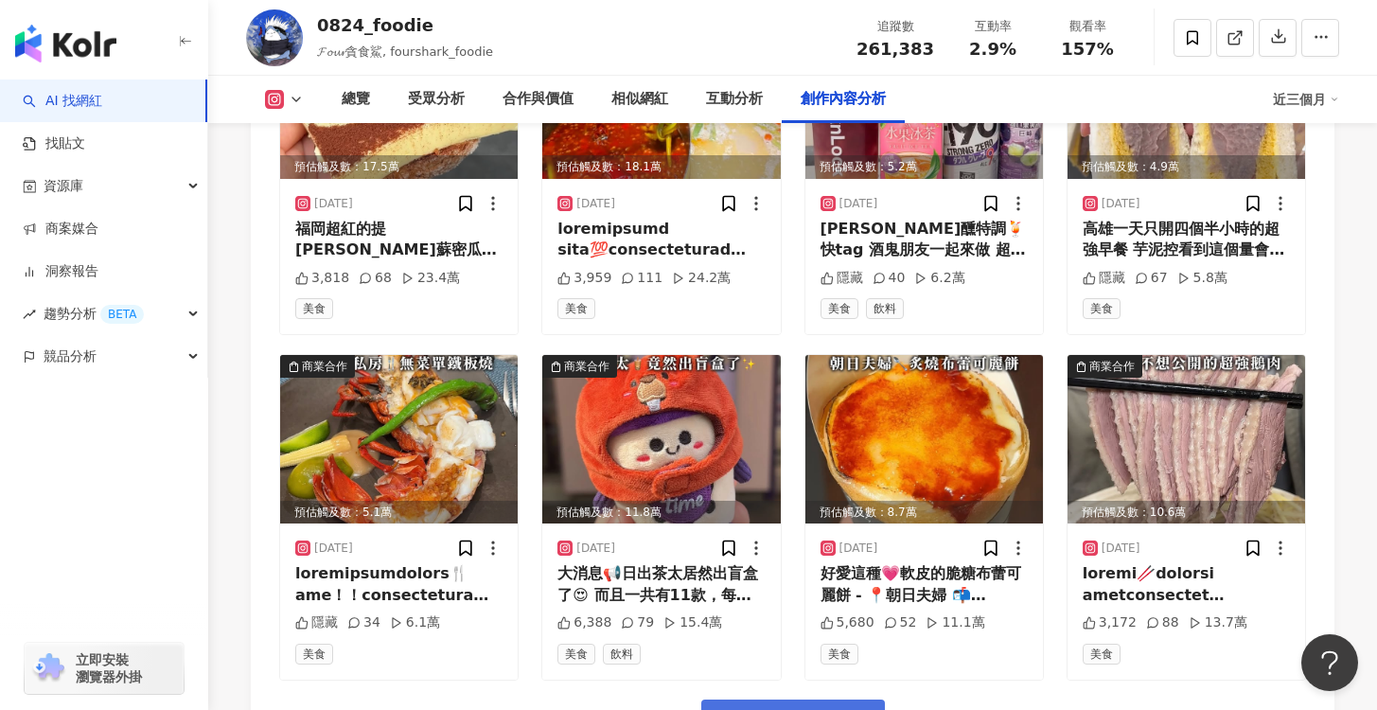
click at [810, 694] on span "看更多創作內容" at bounding box center [805, 720] width 119 height 21
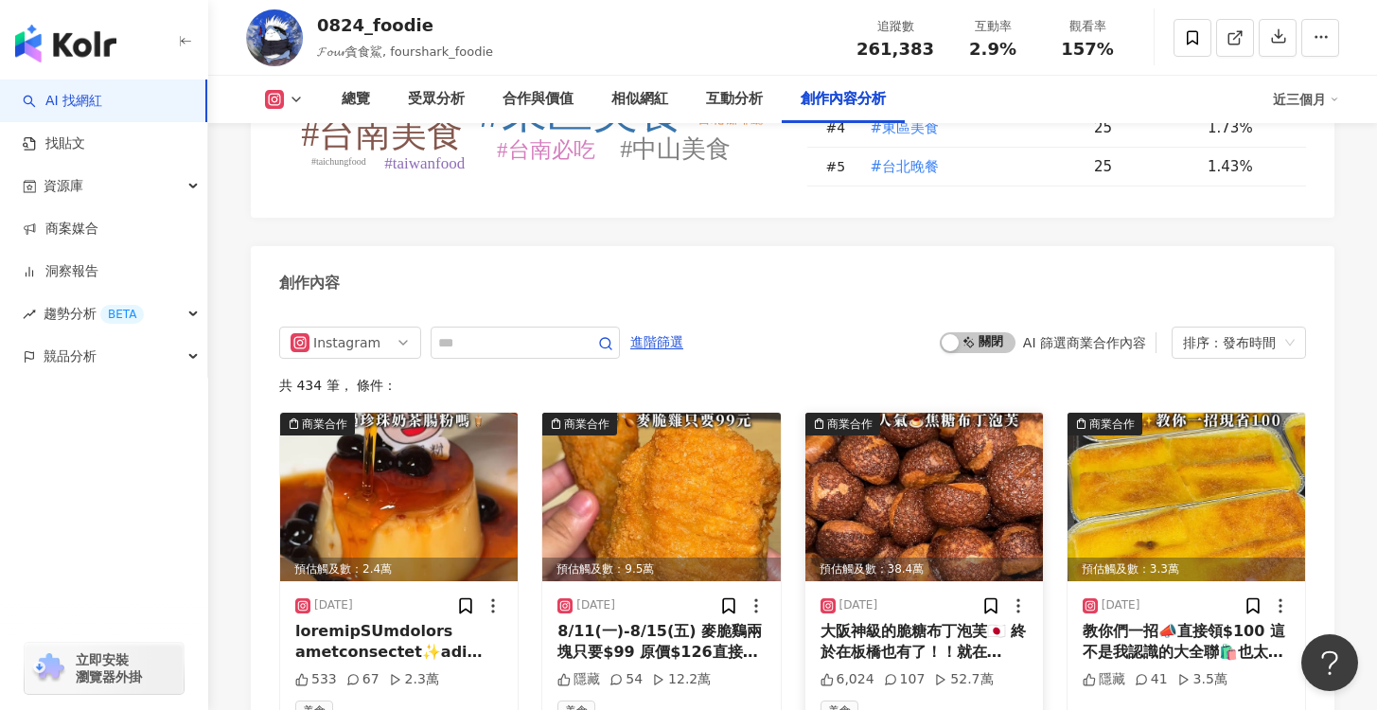
scroll to position [5796, 0]
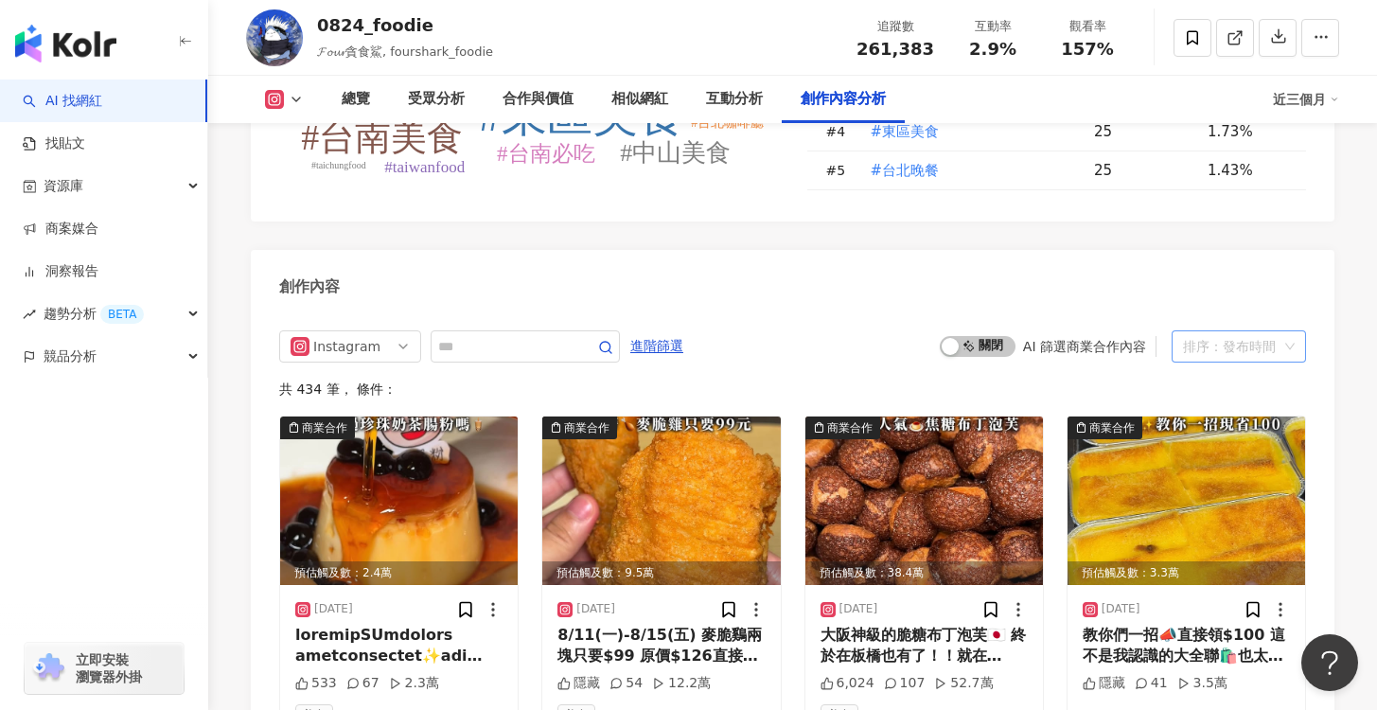
click at [1226, 331] on div "排序：發布時間" at bounding box center [1230, 346] width 95 height 30
click at [1242, 277] on div "發布時間" at bounding box center [1238, 279] width 104 height 21
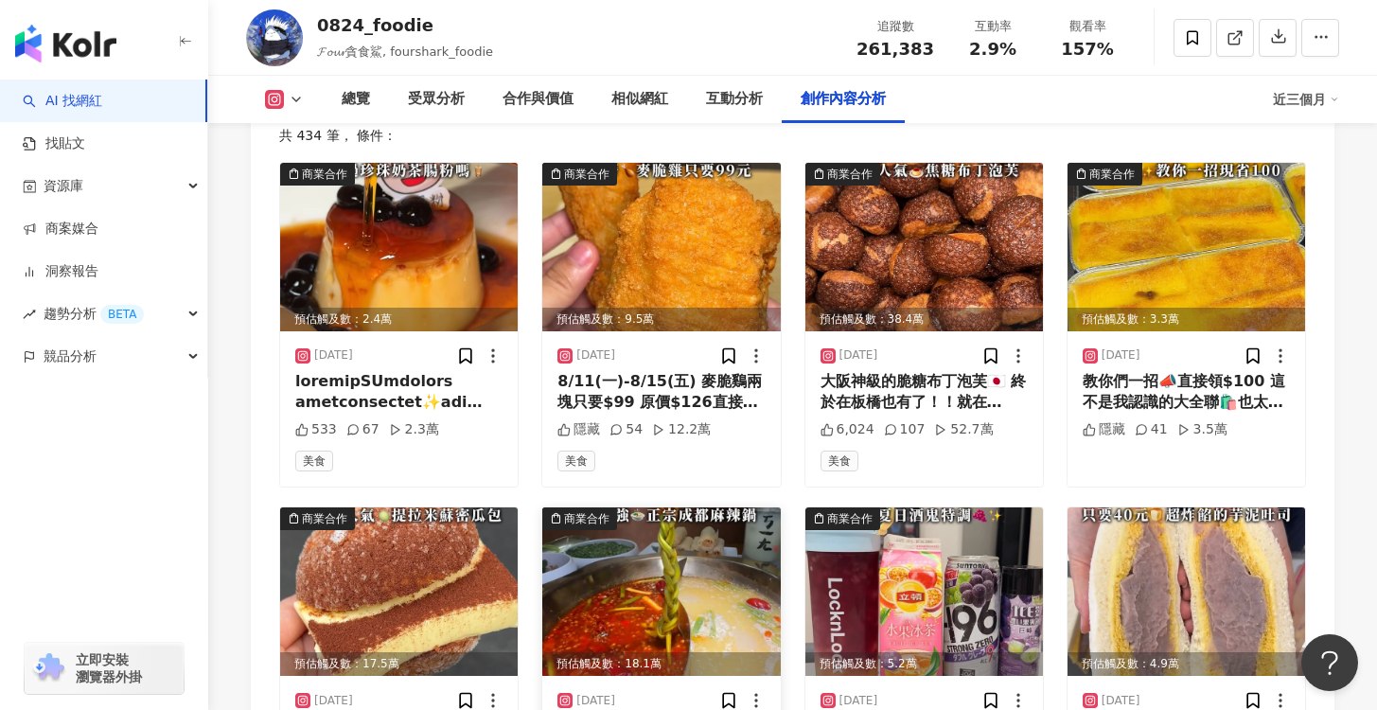
scroll to position [6041, 0]
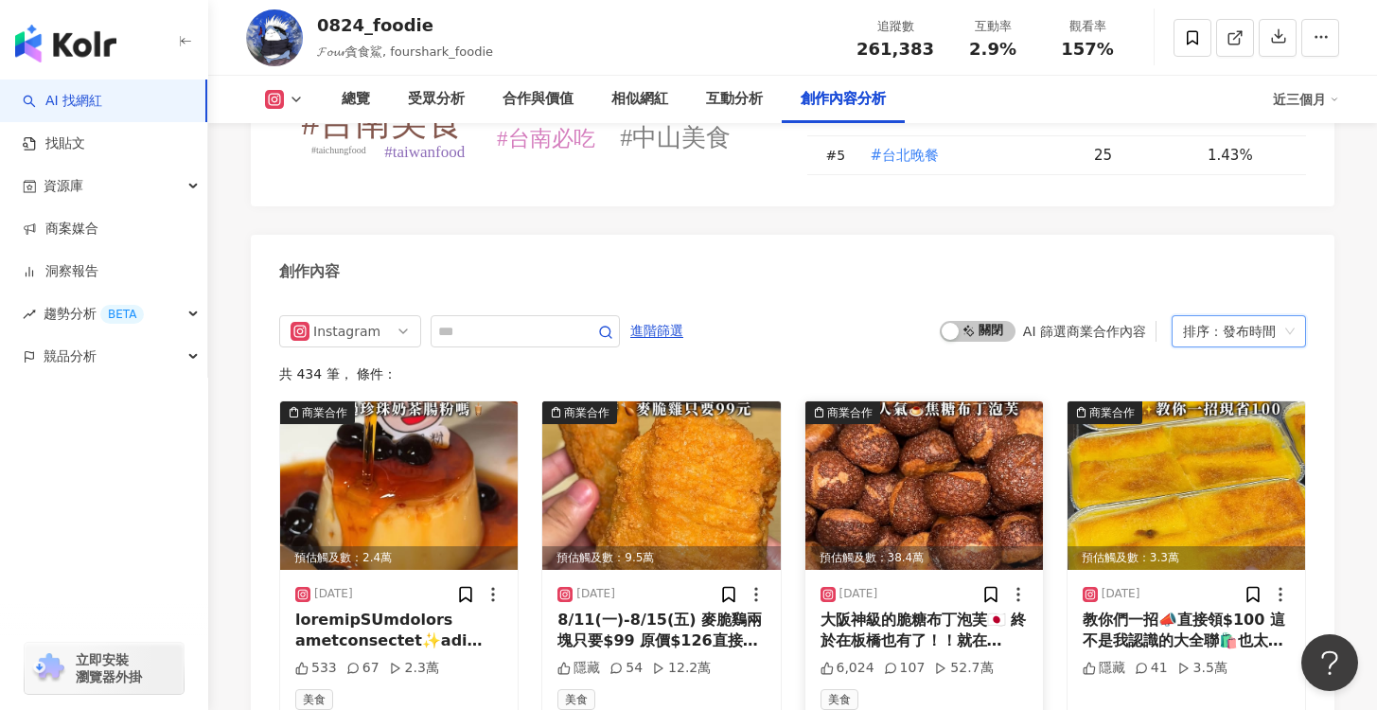
scroll to position [5796, 0]
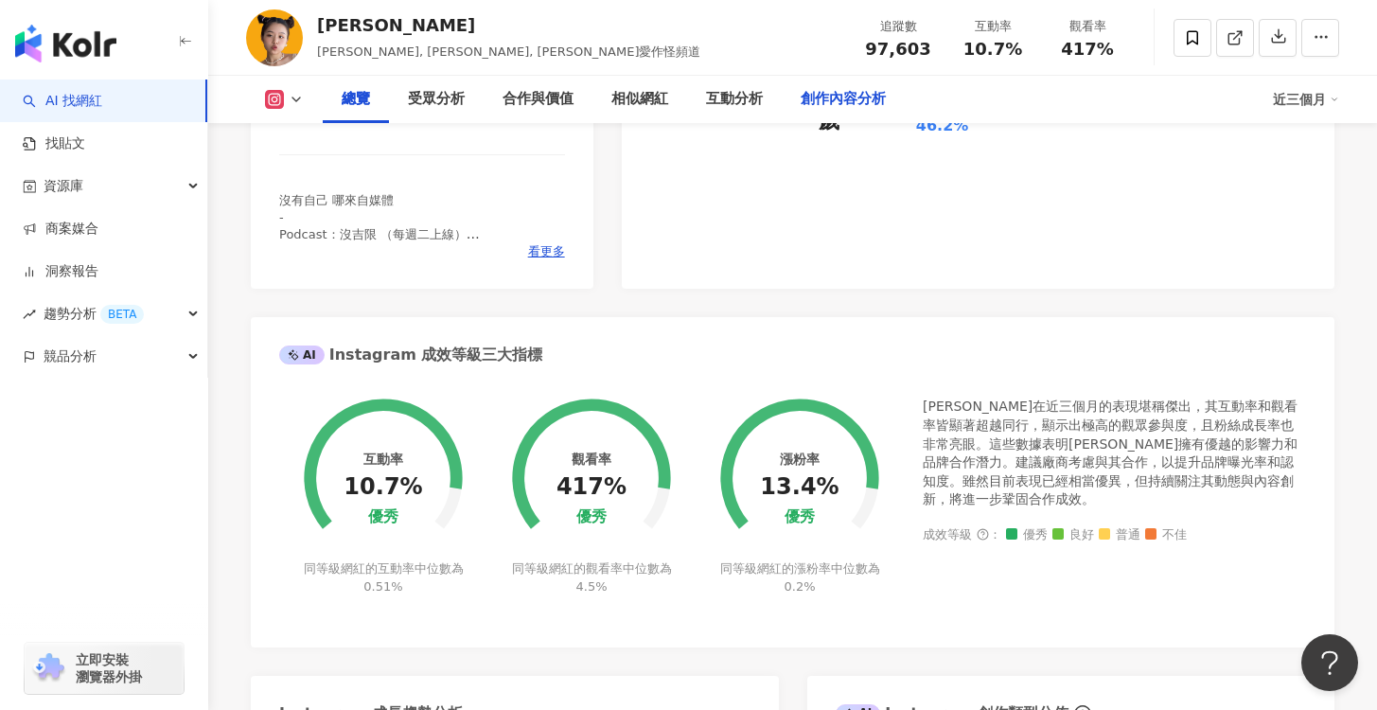
click at [821, 96] on div "創作內容分析" at bounding box center [842, 99] width 85 height 23
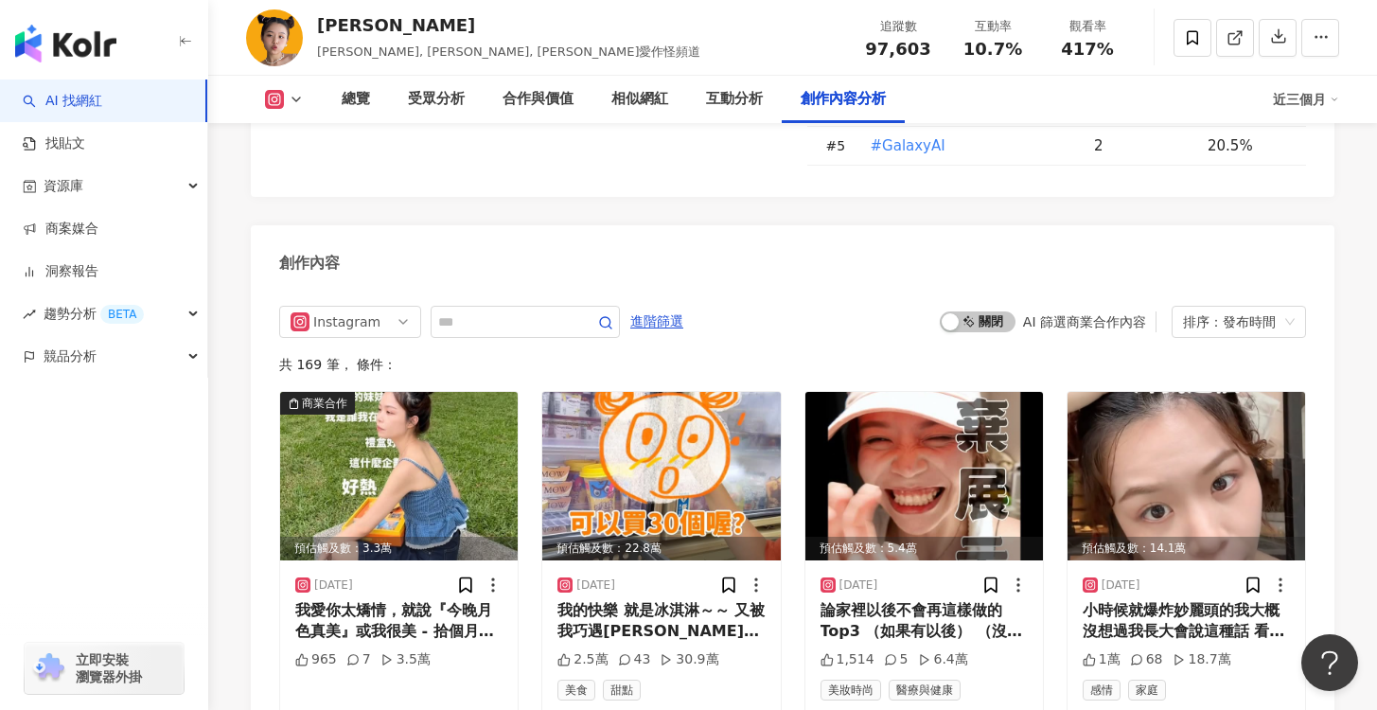
scroll to position [5309, 0]
